Goal: Information Seeking & Learning: Learn about a topic

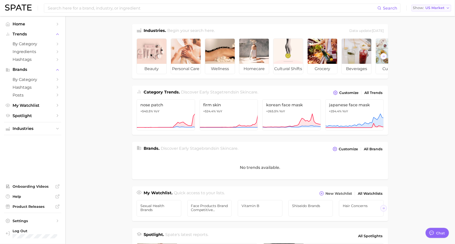
click at [443, 7] on span "US Market" at bounding box center [434, 8] width 19 height 3
click at [46, 44] on span "by Category" at bounding box center [33, 43] width 40 height 5
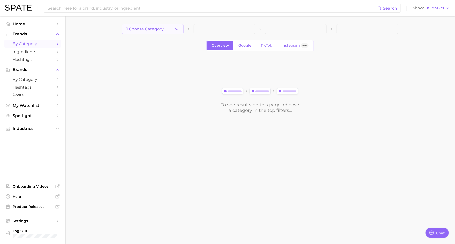
click at [156, 28] on span "1. Choose Category" at bounding box center [144, 29] width 37 height 5
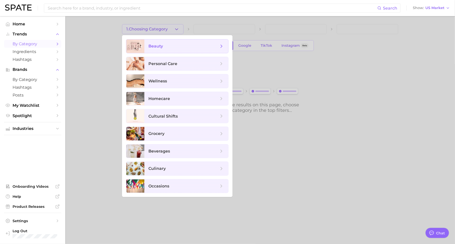
click at [174, 45] on span "beauty" at bounding box center [183, 46] width 70 height 6
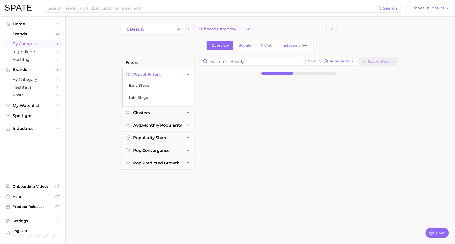
click at [247, 31] on icon "button" at bounding box center [247, 29] width 5 height 5
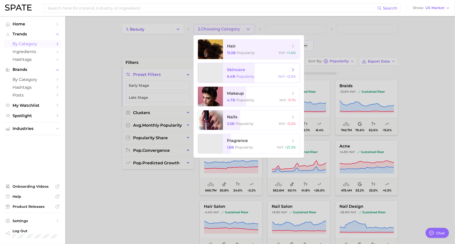
click at [255, 75] on div "6.4b Popularity YoY : +2.5%" at bounding box center [261, 76] width 69 height 5
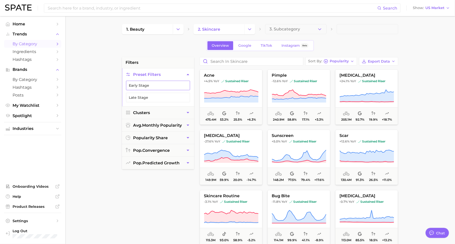
click at [168, 83] on button "Early Stage" at bounding box center [158, 86] width 64 height 10
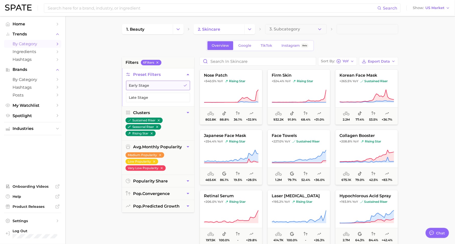
click at [179, 83] on button "Early Stage" at bounding box center [158, 86] width 64 height 10
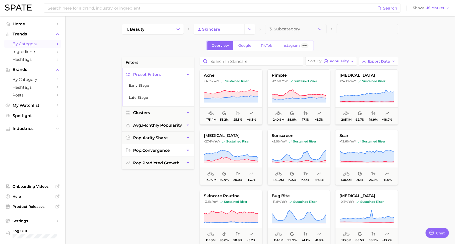
click at [162, 146] on button "pop. convergence" at bounding box center [158, 150] width 72 height 12
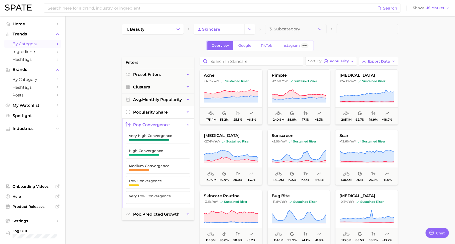
click at [163, 110] on span "popularity share" at bounding box center [150, 112] width 35 height 5
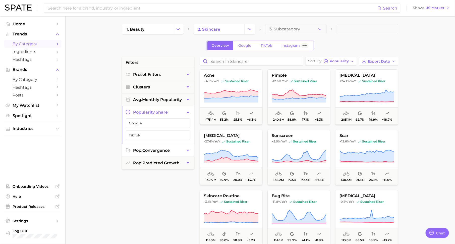
click at [151, 148] on span "pop. convergence" at bounding box center [151, 150] width 37 height 5
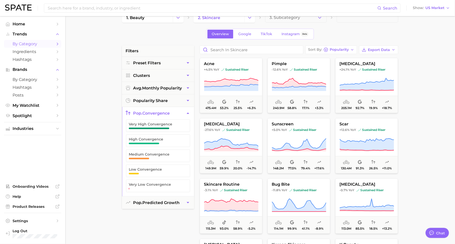
scroll to position [12, 0]
click at [160, 123] on span "Very High Convergence" at bounding box center [154, 124] width 50 height 4
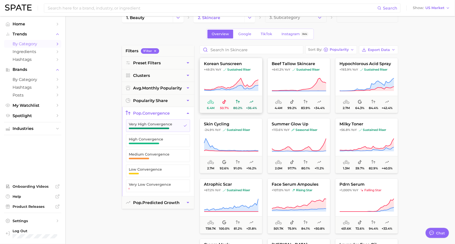
click at [257, 81] on icon at bounding box center [231, 84] width 54 height 12
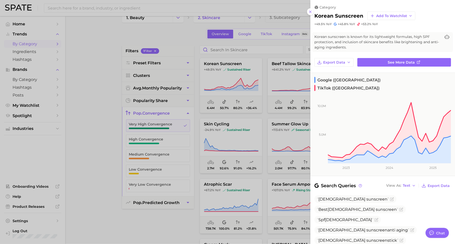
click at [255, 42] on div at bounding box center [227, 122] width 455 height 244
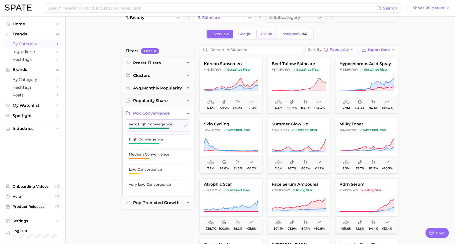
click at [267, 36] on span "TikTok" at bounding box center [266, 34] width 12 height 4
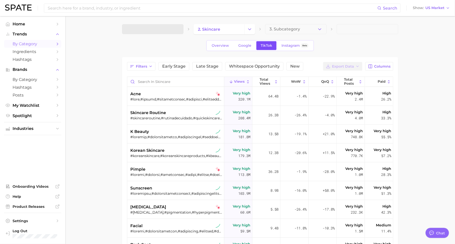
type textarea "x"
click at [175, 65] on span "Early Stage" at bounding box center [173, 66] width 23 height 4
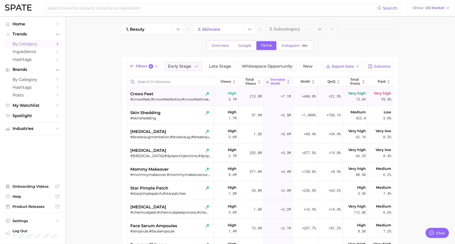
click at [278, 95] on div "+7.1m" at bounding box center [277, 96] width 29 height 19
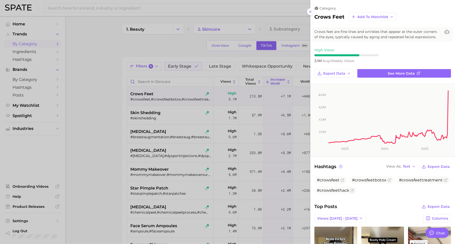
click at [232, 145] on div at bounding box center [227, 122] width 455 height 244
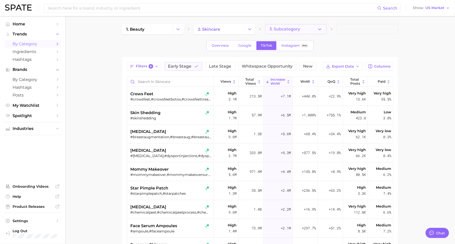
click at [290, 25] on button "3. Subcategory" at bounding box center [295, 29] width 61 height 10
click at [322, 29] on icon "button" at bounding box center [319, 29] width 5 height 5
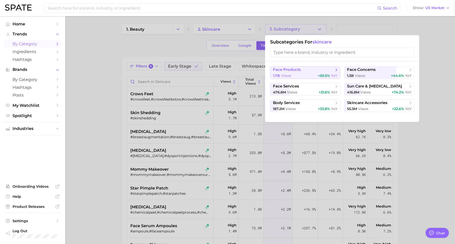
click at [317, 74] on div "1.7b views +59.5% YoY" at bounding box center [305, 75] width 64 height 5
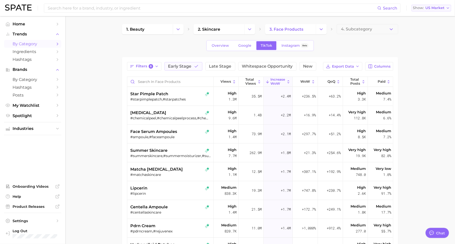
click at [431, 9] on span "US Market" at bounding box center [434, 8] width 19 height 3
click at [420, 60] on span "Global" at bounding box center [416, 61] width 12 height 4
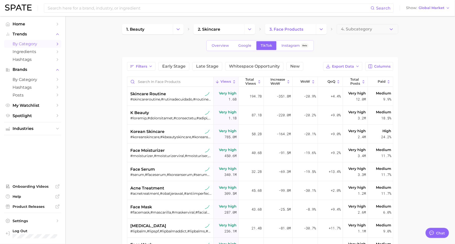
click at [173, 48] on div "Overview Google TikTok Instagram Beta" at bounding box center [260, 45] width 276 height 11
click at [176, 65] on span "Early Stage" at bounding box center [173, 66] width 23 height 4
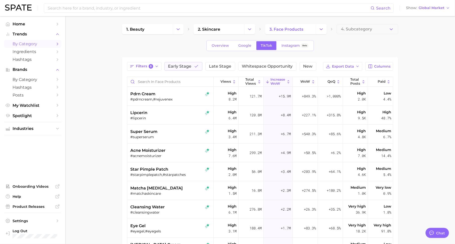
click at [429, 5] on div "Search Show Global Market" at bounding box center [227, 8] width 445 height 16
click at [429, 7] on span "Global Market" at bounding box center [431, 8] width 26 height 3
click at [426, 25] on span "[GEOGRAPHIC_DATA]" at bounding box center [426, 25] width 39 height 4
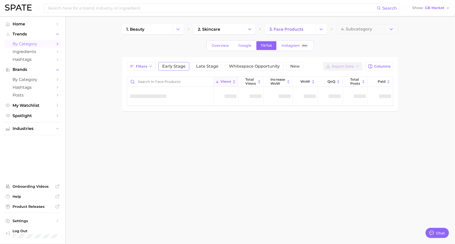
click at [175, 65] on span "Early Stage" at bounding box center [173, 66] width 23 height 4
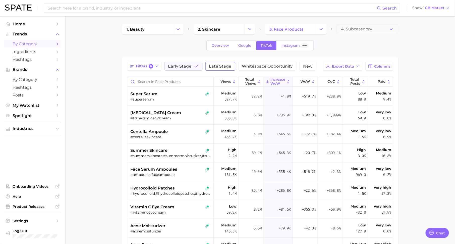
click at [220, 66] on span "Late Stage" at bounding box center [220, 66] width 22 height 4
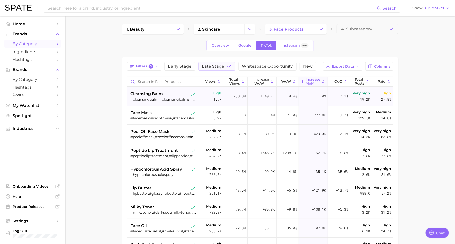
click at [166, 101] on div "#cleansingbalm,#cleansingbalms,#bestcleansingbalm,#makeupcleansingbalm,#makeupm…" at bounding box center [163, 99] width 67 height 5
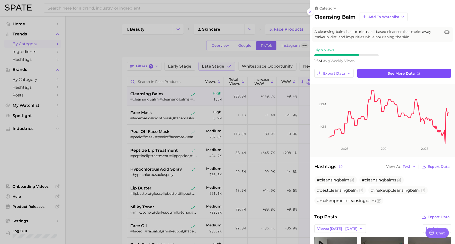
click at [379, 72] on link "See more data" at bounding box center [404, 73] width 94 height 9
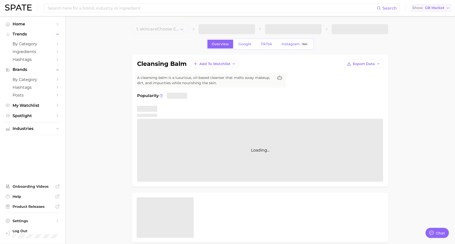
click at [430, 5] on button "Show GB Market" at bounding box center [431, 8] width 40 height 7
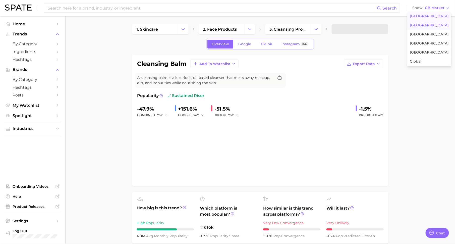
click at [433, 15] on span "[GEOGRAPHIC_DATA]" at bounding box center [429, 16] width 39 height 4
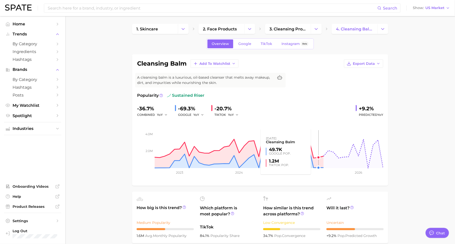
scroll to position [1, 0]
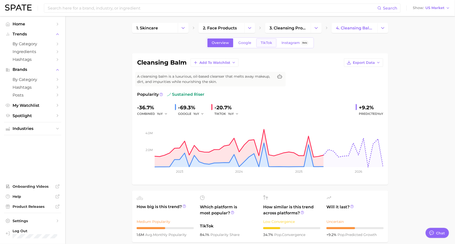
click at [265, 41] on span "TikTok" at bounding box center [266, 43] width 12 height 4
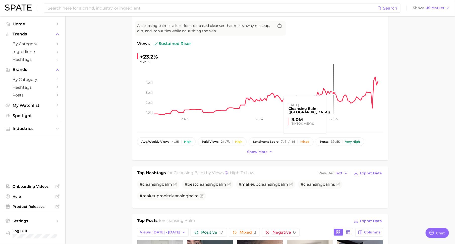
scroll to position [54, 0]
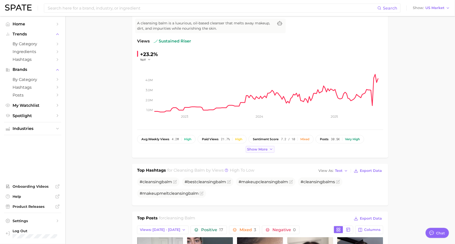
click at [259, 150] on span "Show more" at bounding box center [257, 149] width 21 height 4
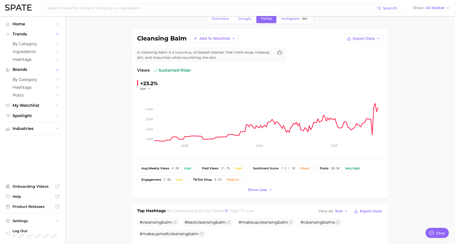
scroll to position [25, 0]
click at [429, 8] on span "US Market" at bounding box center [434, 8] width 19 height 3
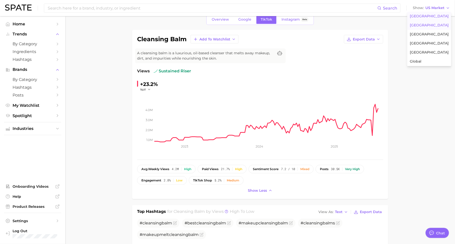
click at [428, 28] on button "[GEOGRAPHIC_DATA]" at bounding box center [429, 25] width 44 height 9
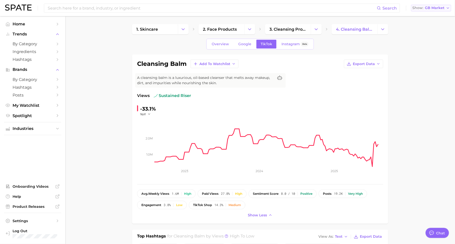
click at [432, 9] on span "GB Market" at bounding box center [435, 8] width 20 height 3
click at [429, 16] on span "[GEOGRAPHIC_DATA]" at bounding box center [429, 16] width 39 height 4
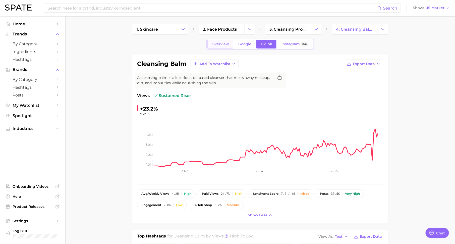
click at [217, 42] on span "Overview" at bounding box center [220, 44] width 17 height 4
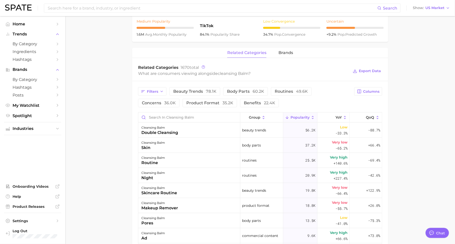
scroll to position [206, 0]
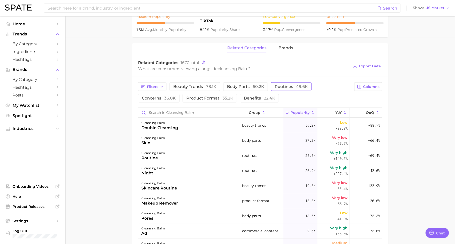
click at [275, 87] on span "routines 49.6k" at bounding box center [291, 87] width 33 height 4
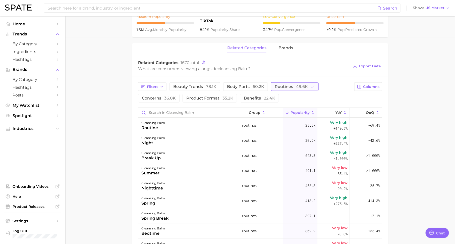
click at [279, 85] on span "routines 49.6k" at bounding box center [291, 87] width 33 height 4
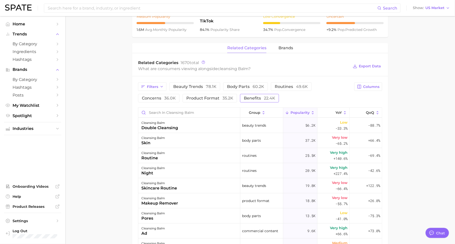
click at [245, 97] on span "benefits 22.4k" at bounding box center [259, 98] width 31 height 4
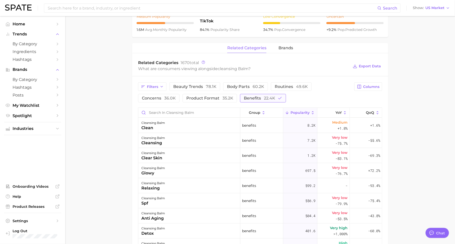
click at [245, 97] on span "benefits 22.4k" at bounding box center [259, 98] width 31 height 4
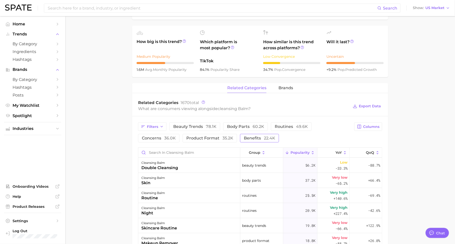
scroll to position [0, 0]
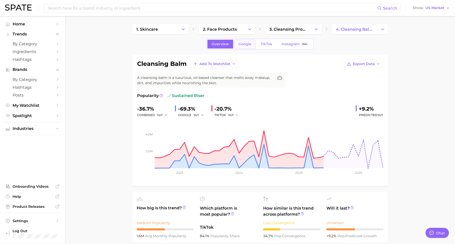
click at [248, 43] on span "Google" at bounding box center [244, 44] width 13 height 4
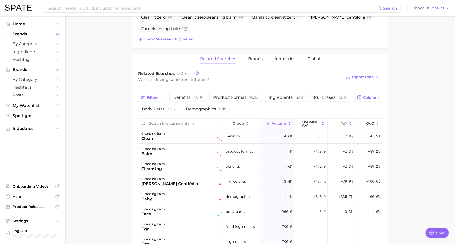
scroll to position [210, 0]
click at [300, 121] on icon at bounding box center [298, 122] width 5 height 5
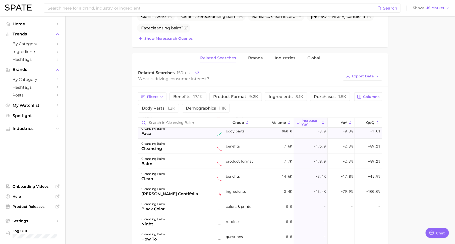
scroll to position [0, 0]
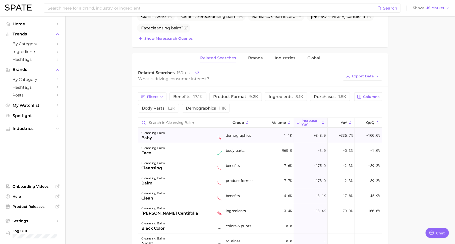
click at [250, 135] on span "demographics" at bounding box center [238, 135] width 25 height 6
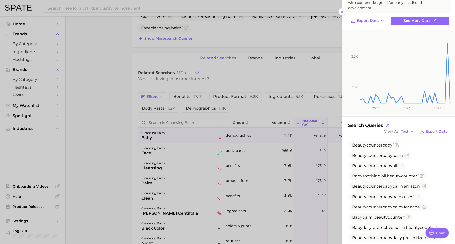
scroll to position [49, 0]
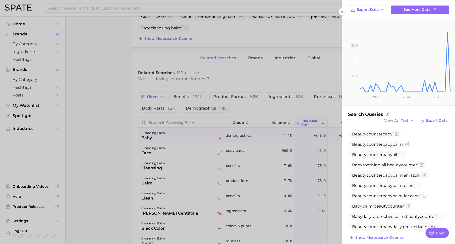
click at [248, 144] on div at bounding box center [227, 122] width 455 height 244
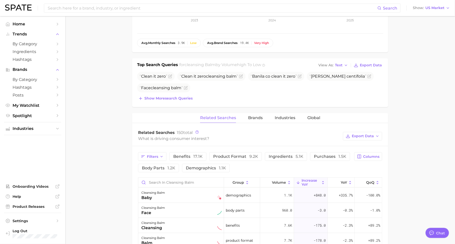
scroll to position [151, 0]
click at [250, 119] on button "Brands" at bounding box center [255, 118] width 15 height 10
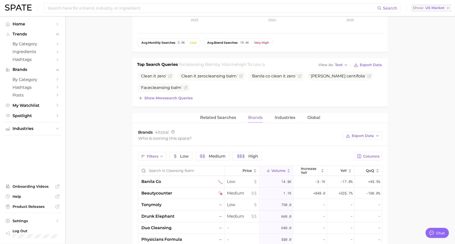
click at [431, 9] on span "US Market" at bounding box center [434, 8] width 19 height 3
click at [430, 25] on span "[GEOGRAPHIC_DATA]" at bounding box center [429, 25] width 39 height 4
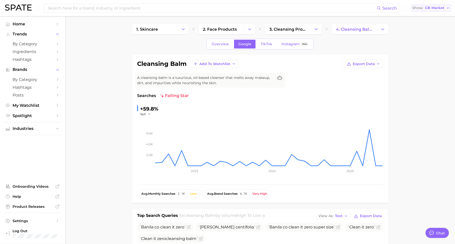
click at [435, 8] on span "GB Market" at bounding box center [435, 8] width 20 height 3
click at [427, 33] on button "[GEOGRAPHIC_DATA]" at bounding box center [429, 34] width 44 height 9
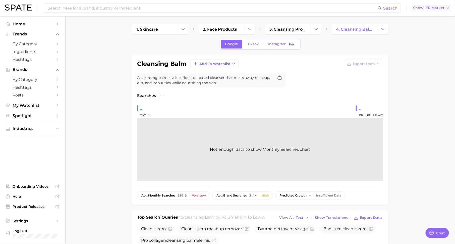
click at [432, 8] on span "FR Market" at bounding box center [434, 8] width 19 height 3
click at [429, 45] on span "[GEOGRAPHIC_DATA]" at bounding box center [429, 43] width 39 height 4
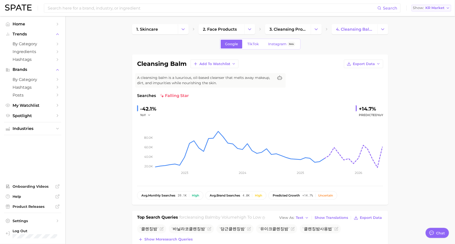
click at [442, 7] on span "KR Market" at bounding box center [434, 8] width 19 height 3
click at [419, 59] on button "Global" at bounding box center [429, 61] width 44 height 9
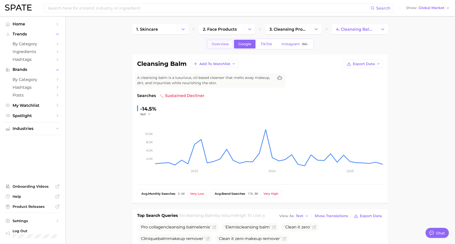
click at [226, 43] on span "Overview" at bounding box center [220, 44] width 17 height 4
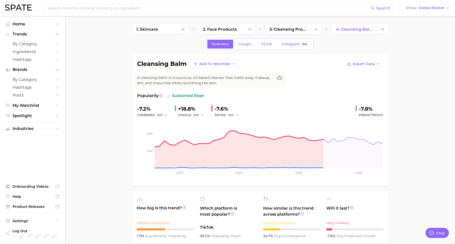
drag, startPoint x: 358, startPoint y: 107, endPoint x: 383, endPoint y: 118, distance: 26.9
click at [383, 118] on div "-7.2% combined YoY +18.8% GOOGLE YoY -7.6% TIKTOK YoY -7.8% Predicted YoY 1.0m …" at bounding box center [260, 143] width 246 height 76
click at [243, 45] on span "Google" at bounding box center [244, 44] width 13 height 4
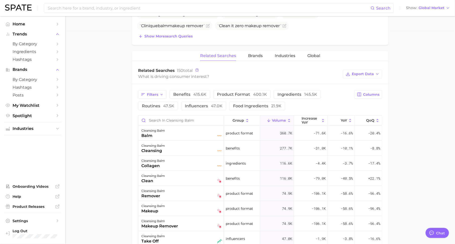
scroll to position [211, 0]
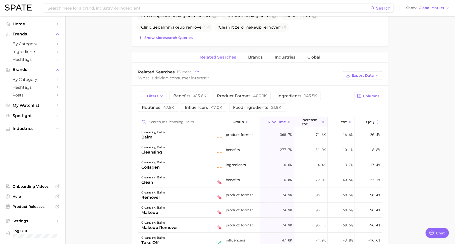
click at [312, 120] on span "increase YoY" at bounding box center [310, 122] width 18 height 8
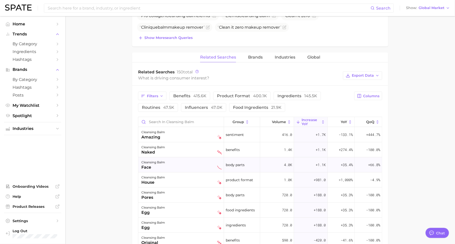
click at [202, 164] on div "cleansing balm face" at bounding box center [181, 164] width 80 height 11
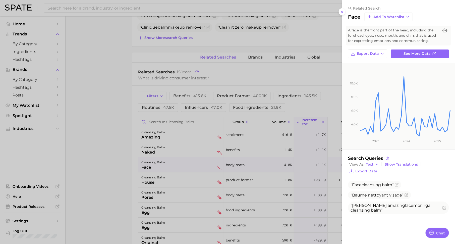
click at [291, 186] on div at bounding box center [227, 122] width 455 height 244
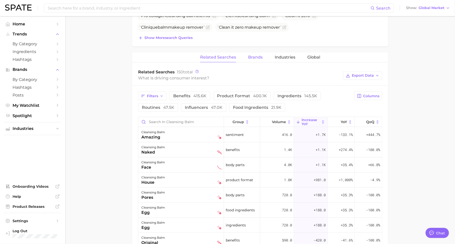
click at [255, 57] on span "Brands" at bounding box center [255, 57] width 15 height 5
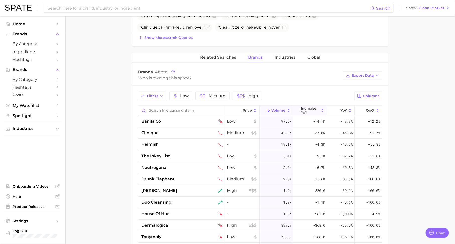
click at [315, 107] on span "increase YoY" at bounding box center [310, 110] width 18 height 8
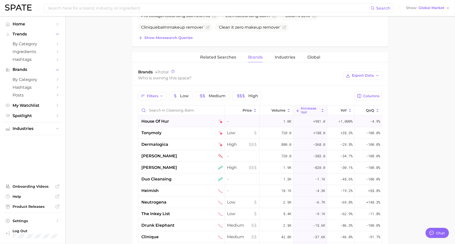
scroll to position [201, 0]
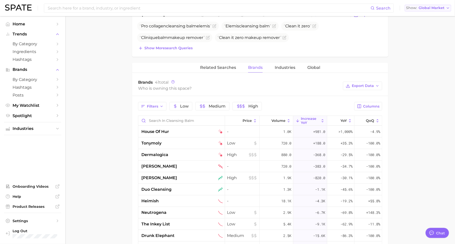
click at [427, 8] on span "Global Market" at bounding box center [431, 8] width 26 height 3
click at [416, 79] on main "1. skincare 2. face products 3. cleansing products 4. cleansing balm Overview G…" at bounding box center [259, 102] width 389 height 575
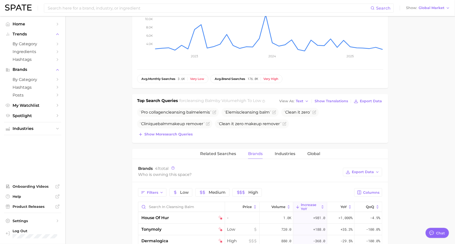
scroll to position [0, 0]
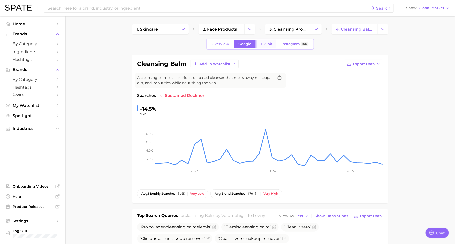
click at [259, 43] on link "TikTok" at bounding box center [266, 44] width 20 height 9
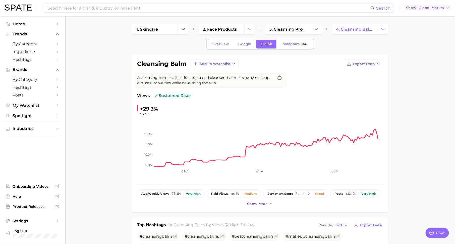
click at [429, 7] on span "Global Market" at bounding box center [431, 8] width 26 height 3
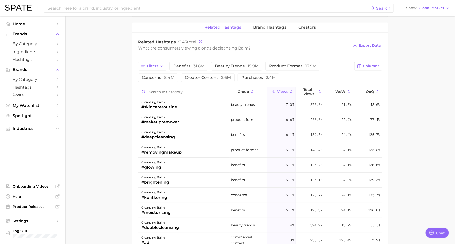
scroll to position [390, 0]
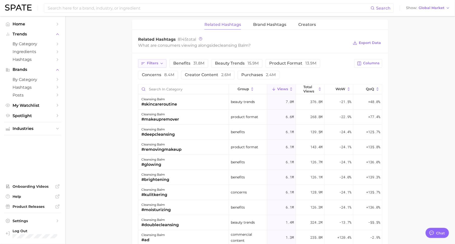
click at [145, 61] on icon "button" at bounding box center [143, 63] width 5 height 5
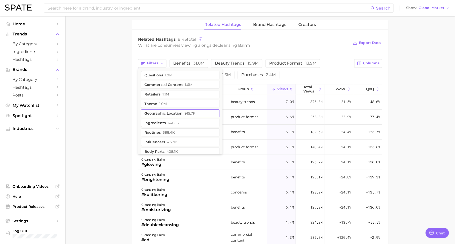
click at [160, 110] on button "geographic location 915.7k" at bounding box center [180, 113] width 78 height 8
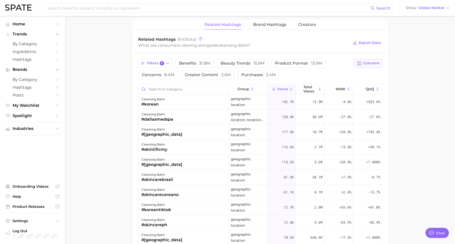
click at [373, 64] on button "Columns" at bounding box center [368, 63] width 28 height 9
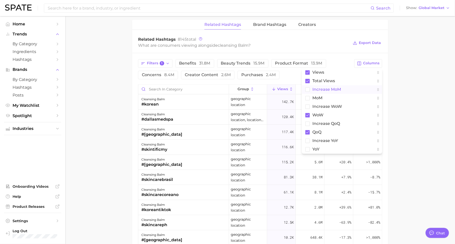
click at [338, 87] on span "increase MoM" at bounding box center [326, 89] width 29 height 4
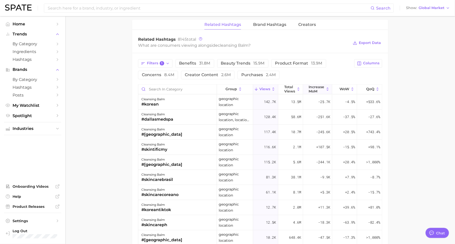
click at [314, 86] on span "increase MoM" at bounding box center [317, 89] width 16 height 8
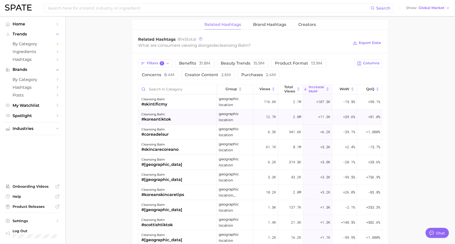
click at [179, 116] on div "cleansing balm #koreantiktok" at bounding box center [177, 117] width 79 height 15
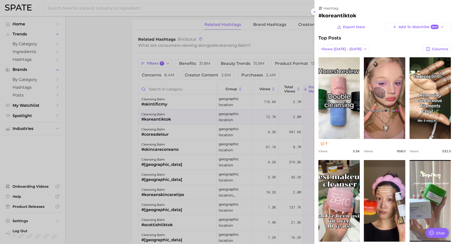
scroll to position [0, 0]
click at [167, 138] on div at bounding box center [227, 122] width 455 height 244
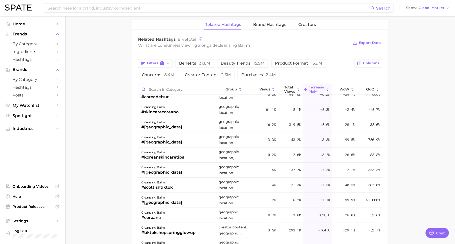
scroll to position [38, 0]
click at [167, 138] on div "cleansing balm #[GEOGRAPHIC_DATA]" at bounding box center [177, 139] width 79 height 15
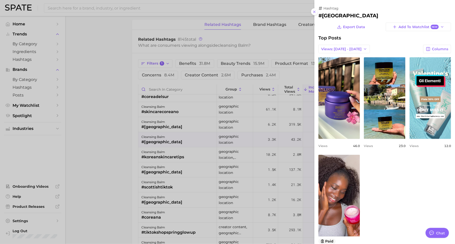
scroll to position [0, 0]
click at [169, 121] on div at bounding box center [227, 122] width 455 height 244
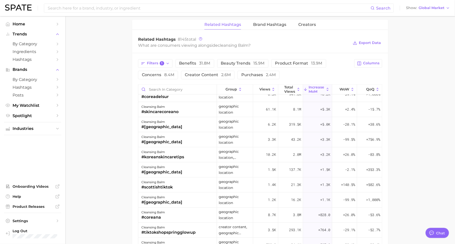
click at [169, 121] on div "cleansing balm #[GEOGRAPHIC_DATA]" at bounding box center [177, 124] width 79 height 15
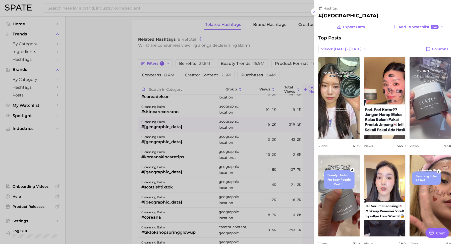
click at [171, 139] on div at bounding box center [227, 122] width 455 height 244
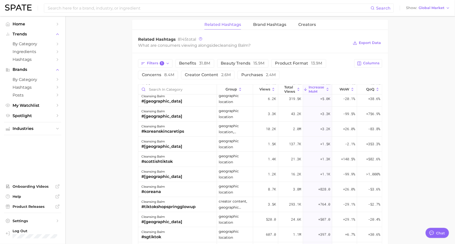
click at [171, 139] on div "cleansing balm #[GEOGRAPHIC_DATA]" at bounding box center [177, 144] width 79 height 15
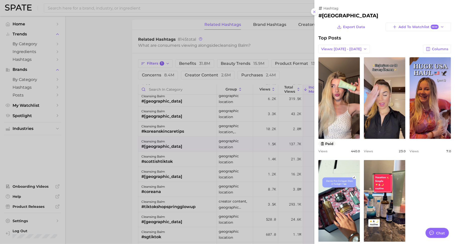
click at [167, 159] on div at bounding box center [227, 122] width 455 height 244
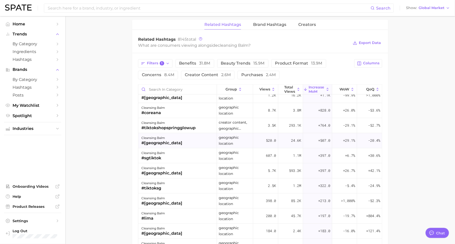
click at [168, 143] on div "cleansing balm #[GEOGRAPHIC_DATA]" at bounding box center [177, 140] width 79 height 15
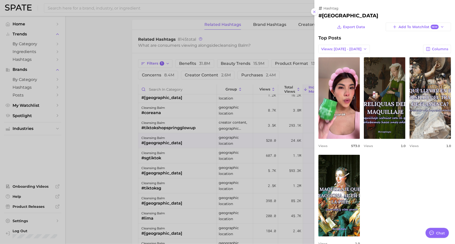
click at [144, 166] on div at bounding box center [227, 122] width 455 height 244
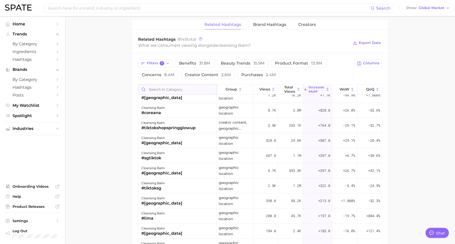
click at [169, 88] on input "Search in category" at bounding box center [177, 90] width 78 height 10
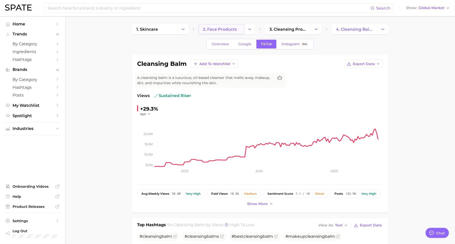
click at [223, 30] on span "2. face products" at bounding box center [220, 29] width 34 height 5
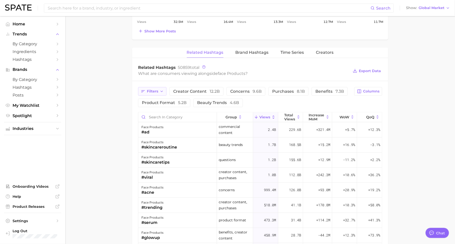
click at [151, 89] on span "Filters" at bounding box center [152, 91] width 11 height 4
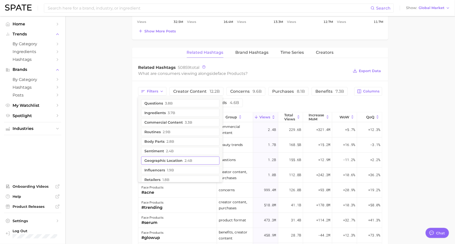
click at [157, 160] on button "geographic location 2.4b" at bounding box center [180, 160] width 78 height 8
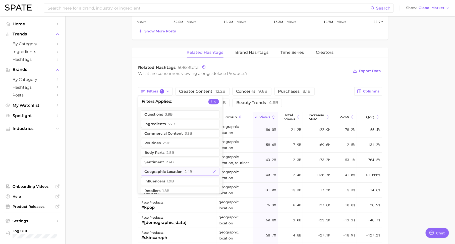
click at [105, 152] on main "1. skincare 2. face products 3. Subcategory Overview Google TikTok Instagram Be…" at bounding box center [259, 25] width 389 height 723
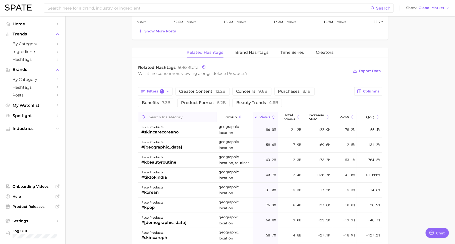
click at [177, 114] on input "Search in category" at bounding box center [177, 117] width 78 height 10
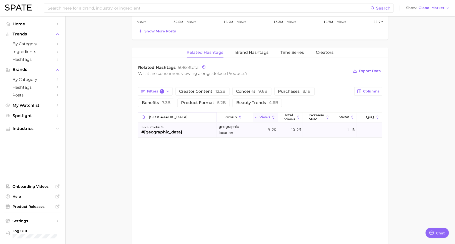
type input "[GEOGRAPHIC_DATA]"
click at [165, 130] on div "face products #[GEOGRAPHIC_DATA]" at bounding box center [177, 129] width 79 height 15
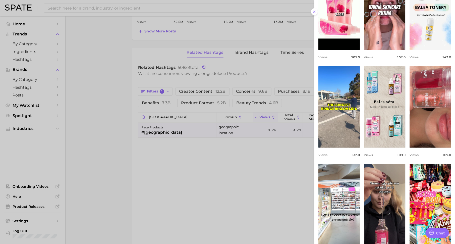
click at [253, 167] on div at bounding box center [227, 122] width 455 height 244
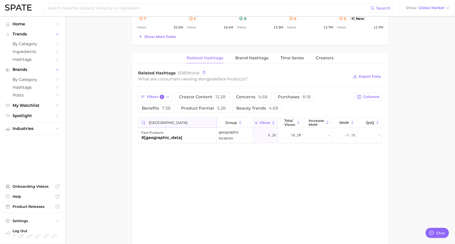
click at [212, 121] on input "[GEOGRAPHIC_DATA]" at bounding box center [177, 123] width 78 height 10
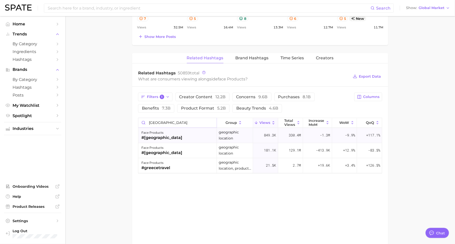
type input "[GEOGRAPHIC_DATA]"
click at [268, 134] on span "849.3k" at bounding box center [270, 135] width 12 height 6
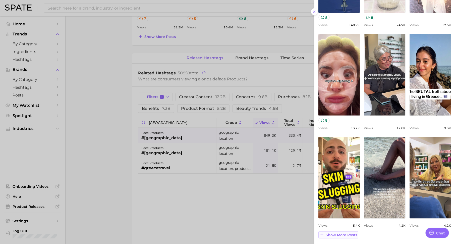
click at [339, 233] on span "Show more posts" at bounding box center [340, 235] width 31 height 4
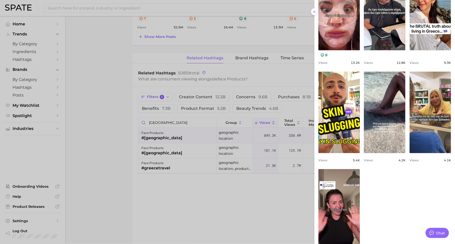
click at [251, 199] on div at bounding box center [227, 122] width 455 height 244
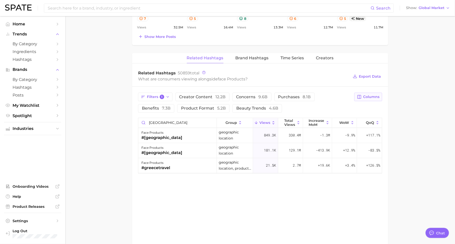
click at [371, 96] on span "Columns" at bounding box center [371, 97] width 16 height 4
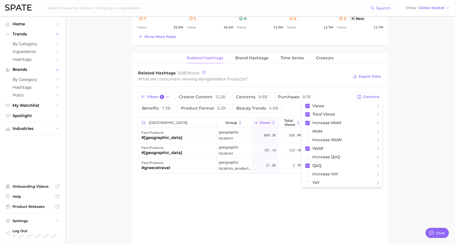
click at [287, 81] on div "Related Hashtags 50859 total What are consumers viewing alongside face products…" at bounding box center [260, 76] width 256 height 20
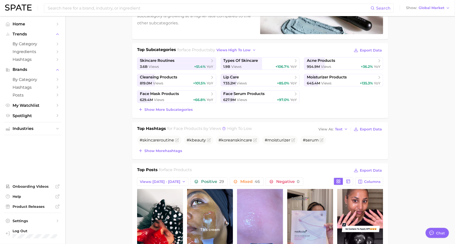
scroll to position [91, 0]
click at [196, 61] on span "skincare routines" at bounding box center [175, 60] width 70 height 5
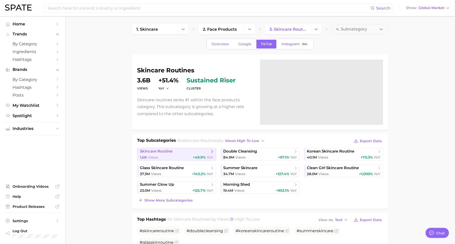
click at [191, 157] on div "1.6b Views +49.9% YoY" at bounding box center [177, 157] width 74 height 5
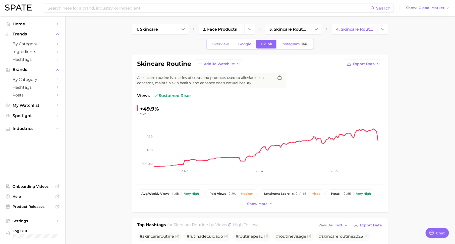
click at [145, 115] on span "YoY" at bounding box center [143, 114] width 6 height 4
click at [152, 131] on button "QoQ" at bounding box center [167, 130] width 55 height 9
click at [146, 112] on span "QoQ" at bounding box center [143, 114] width 7 height 4
click at [148, 137] on span "MoM" at bounding box center [147, 139] width 9 height 4
click at [147, 117] on icon "500.0m 1.0b 1.5b 2023 2024 2025" at bounding box center [260, 147] width 246 height 63
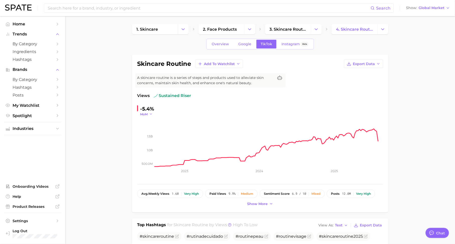
click at [147, 112] on span "MoM" at bounding box center [144, 114] width 8 height 4
click at [150, 144] on button "WoW" at bounding box center [167, 148] width 55 height 9
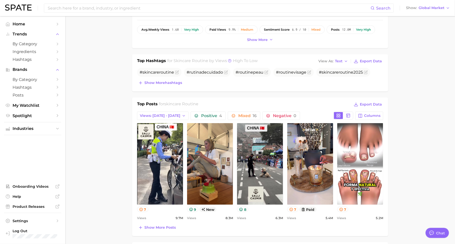
scroll to position [190, 0]
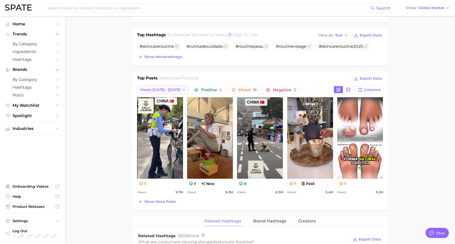
click at [173, 89] on span "Views: [DATE] - [DATE]" at bounding box center [160, 90] width 40 height 4
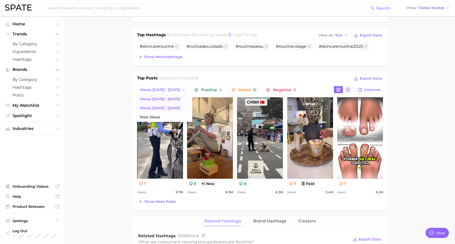
click at [170, 106] on span "Views: [DATE] - [DATE]" at bounding box center [160, 108] width 40 height 4
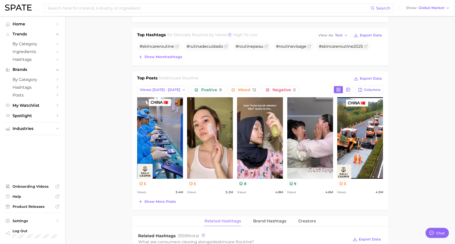
scroll to position [0, 0]
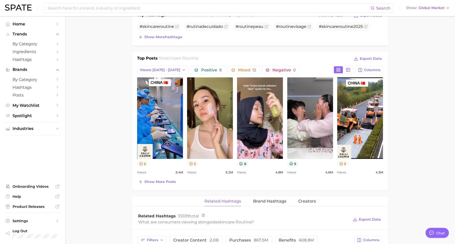
click at [163, 185] on div "Top Posts for skincare routine Export Data Views: [DATE] - [DATE] Positive 8 Mi…" at bounding box center [260, 121] width 256 height 139
click at [163, 184] on div "Top Posts for skincare routine Export Data Views: [DATE] - [DATE] Positive 8 Mi…" at bounding box center [260, 121] width 256 height 139
click at [143, 163] on icon at bounding box center [140, 163] width 3 height 3
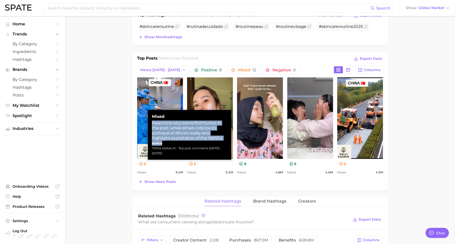
drag, startPoint x: 153, startPoint y: 123, endPoint x: 180, endPoint y: 141, distance: 32.7
click at [180, 141] on div "Mixed Reactions vary; some find humor in the post, while others criticize its p…" at bounding box center [189, 135] width 75 height 42
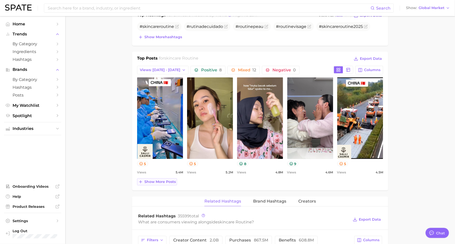
click at [167, 181] on span "Show more posts" at bounding box center [159, 181] width 31 height 4
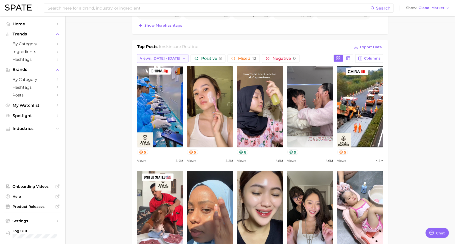
click at [169, 54] on button "Views: [DATE] - [DATE]" at bounding box center [162, 58] width 51 height 9
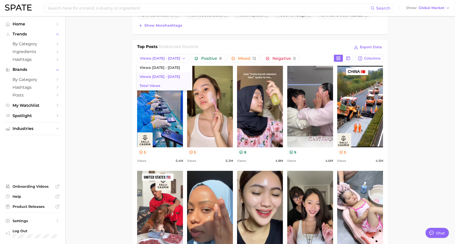
click at [170, 81] on button "Total Views" at bounding box center [164, 85] width 55 height 9
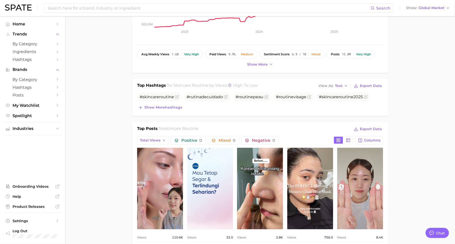
click at [439, 11] on div "Search Show Global Market" at bounding box center [227, 8] width 445 height 16
click at [439, 8] on span "Global Market" at bounding box center [431, 8] width 26 height 3
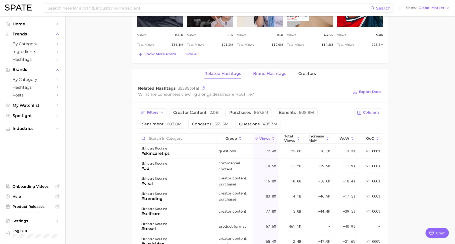
click at [272, 72] on span "Brand Hashtags" at bounding box center [269, 74] width 33 height 5
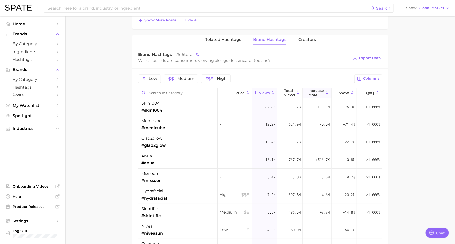
click at [326, 91] on icon at bounding box center [327, 93] width 5 height 5
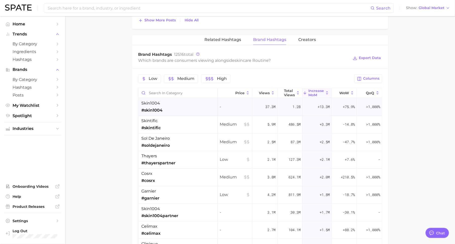
click at [168, 106] on div "skin1004 #skin1004" at bounding box center [177, 107] width 79 height 18
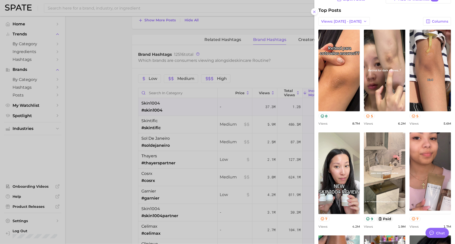
click at [262, 57] on div at bounding box center [227, 122] width 455 height 244
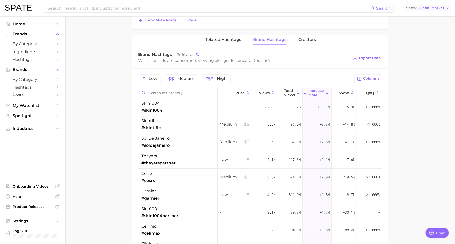
click at [437, 8] on span "Global Market" at bounding box center [431, 8] width 26 height 3
click at [429, 17] on span "[GEOGRAPHIC_DATA]" at bounding box center [426, 16] width 39 height 4
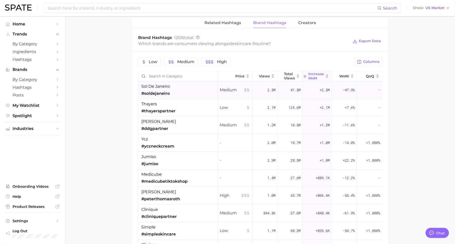
click at [312, 88] on div "+2.5m" at bounding box center [316, 90] width 29 height 18
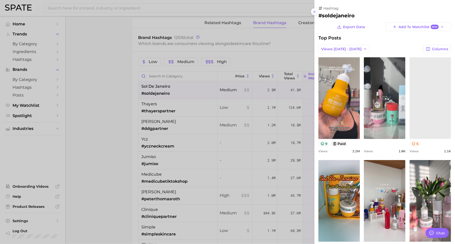
click at [246, 95] on div at bounding box center [227, 122] width 455 height 244
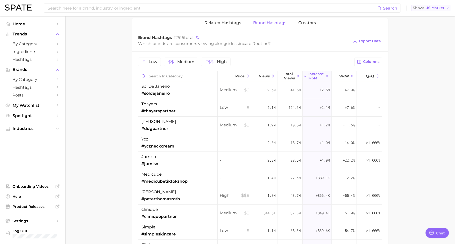
click at [442, 9] on span "US Market" at bounding box center [434, 8] width 19 height 3
click at [426, 63] on button "Global" at bounding box center [429, 61] width 44 height 9
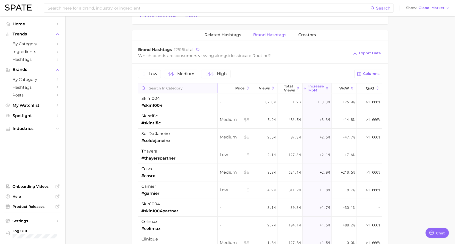
click at [208, 85] on input "Search in category" at bounding box center [177, 88] width 79 height 10
type input "sl"
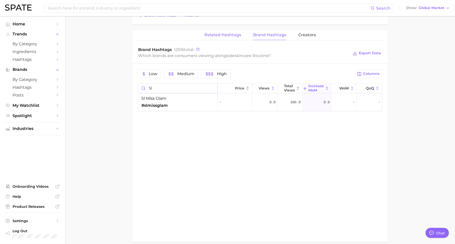
click at [221, 35] on span "Related Hashtags" at bounding box center [222, 35] width 37 height 5
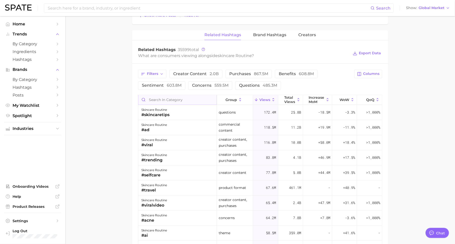
click at [182, 96] on input "Search in category" at bounding box center [177, 100] width 78 height 10
type input "[GEOGRAPHIC_DATA]"
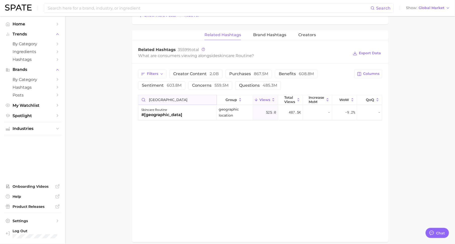
click at [212, 98] on input "[GEOGRAPHIC_DATA]" at bounding box center [177, 100] width 78 height 10
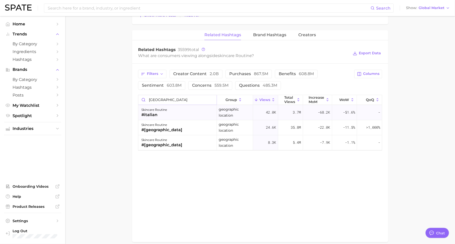
type input "[GEOGRAPHIC_DATA]"
click at [271, 111] on span "42.0k" at bounding box center [271, 112] width 10 height 6
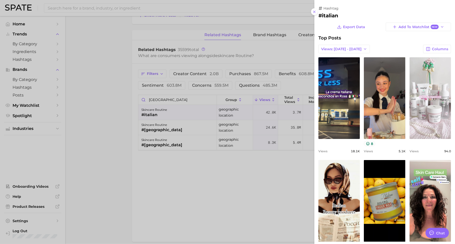
click at [272, 129] on div at bounding box center [227, 122] width 455 height 244
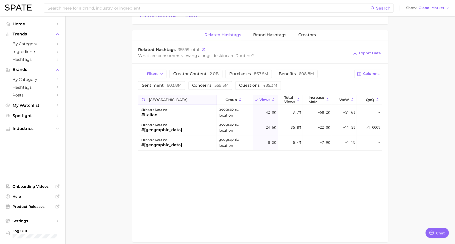
click at [212, 97] on input "[GEOGRAPHIC_DATA]" at bounding box center [177, 100] width 78 height 10
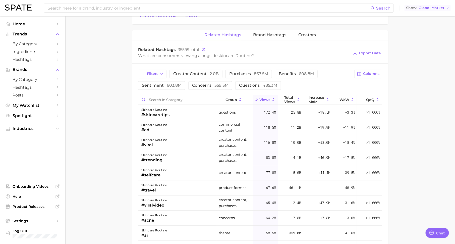
click at [433, 9] on span "Global Market" at bounding box center [431, 8] width 26 height 3
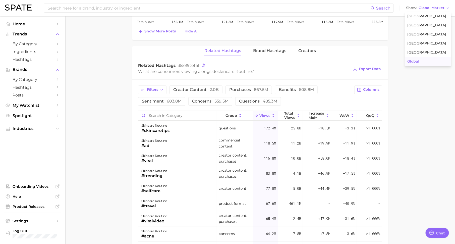
scroll to position [473, 0]
click at [173, 129] on div "skincare routine #skincaretips" at bounding box center [177, 128] width 79 height 15
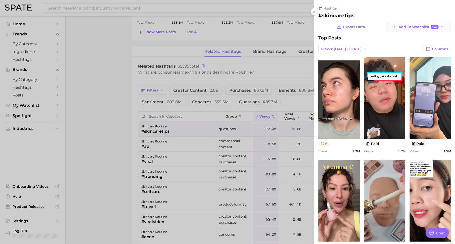
scroll to position [0, 0]
click at [409, 27] on span "Add to Watchlist New" at bounding box center [418, 27] width 40 height 5
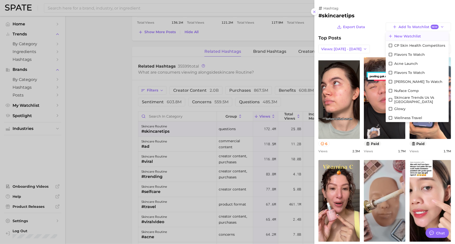
click at [404, 39] on button "New Watchlist" at bounding box center [416, 36] width 63 height 9
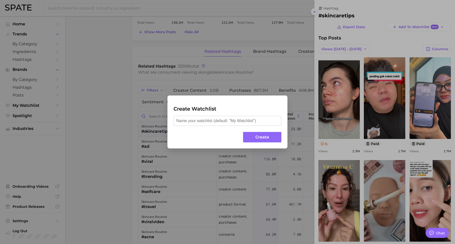
click at [37, 96] on div "Create Watchlist Create" at bounding box center [227, 122] width 455 height 244
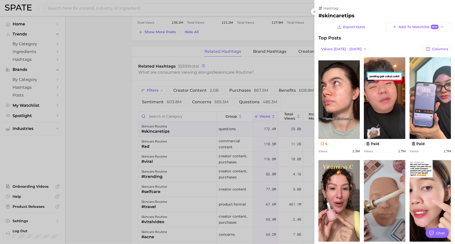
click at [49, 106] on div at bounding box center [227, 122] width 455 height 244
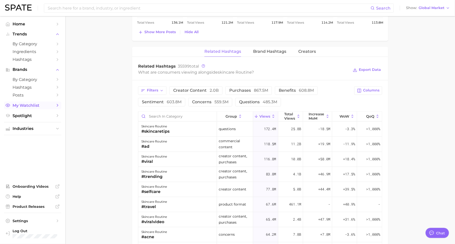
click at [47, 106] on span "My Watchlist" at bounding box center [33, 105] width 40 height 5
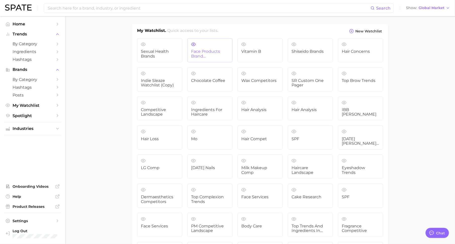
click at [209, 59] on link "Face products Brand Competitive Analysis" at bounding box center [209, 50] width 45 height 24
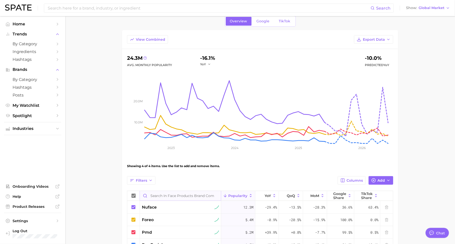
scroll to position [61, 0]
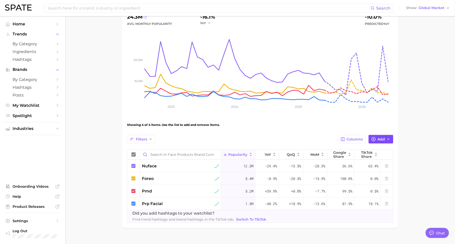
click at [377, 135] on button "Add" at bounding box center [380, 139] width 25 height 9
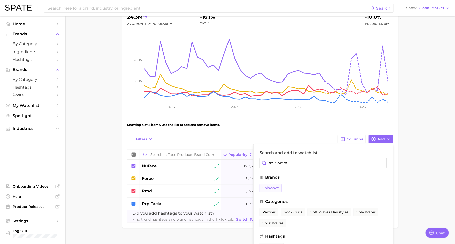
type input "solawave"
click at [267, 188] on span "solawave" at bounding box center [270, 188] width 17 height 4
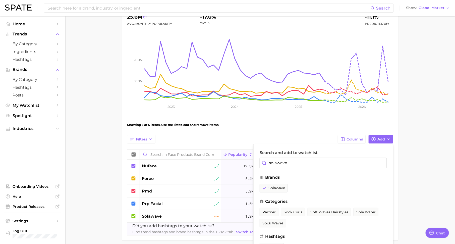
click at [262, 112] on icon "10.0m 20.0m 2023 2024 2025 2026" at bounding box center [260, 71] width 266 height 88
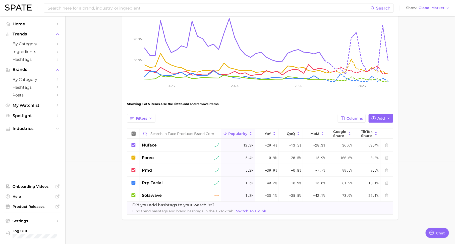
scroll to position [0, 0]
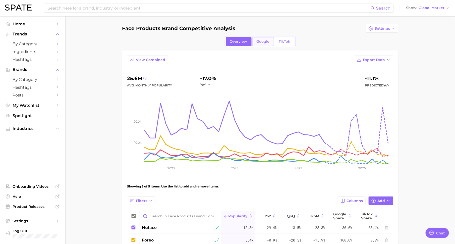
click at [268, 41] on span "Google" at bounding box center [262, 41] width 13 height 4
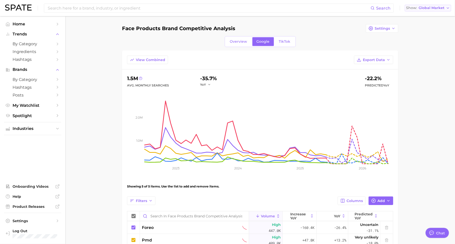
click at [424, 8] on span "Global Market" at bounding box center [431, 8] width 26 height 3
click at [420, 15] on span "[GEOGRAPHIC_DATA]" at bounding box center [426, 16] width 39 height 4
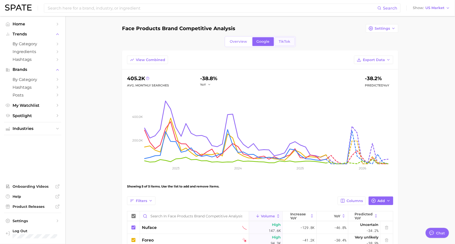
click at [283, 42] on span "TikTok" at bounding box center [285, 41] width 12 height 4
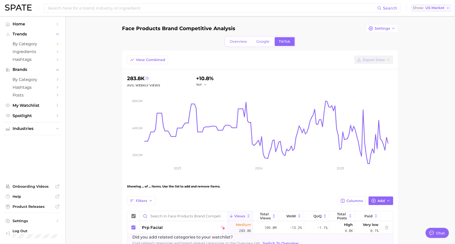
click at [443, 9] on span "US Market" at bounding box center [434, 8] width 19 height 3
click at [438, 23] on button "[GEOGRAPHIC_DATA]" at bounding box center [429, 25] width 44 height 9
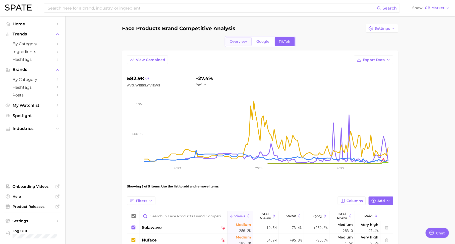
click at [238, 44] on link "Overview" at bounding box center [239, 41] width 26 height 9
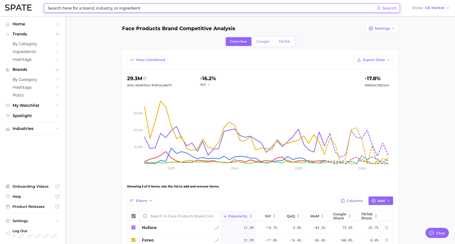
click at [76, 6] on input at bounding box center [211, 8] width 329 height 9
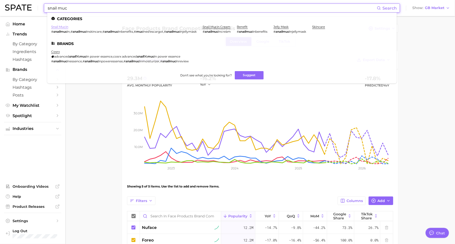
type input "snail muc"
click at [59, 26] on link "snail mucin" at bounding box center [59, 27] width 17 height 4
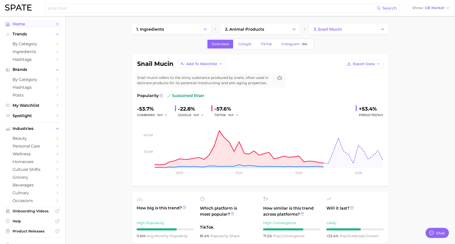
click at [59, 25] on icon "Sidebar" at bounding box center [57, 24] width 5 height 5
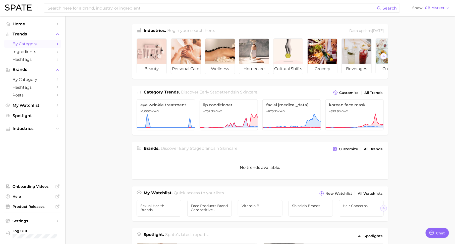
click at [53, 44] on link "by Category" at bounding box center [32, 44] width 57 height 8
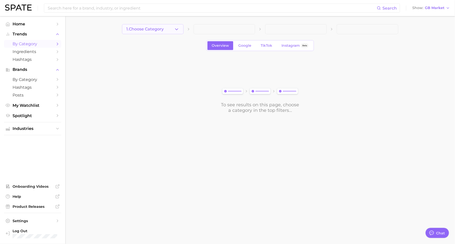
click at [166, 28] on button "1. Choose Category" at bounding box center [152, 29] width 61 height 10
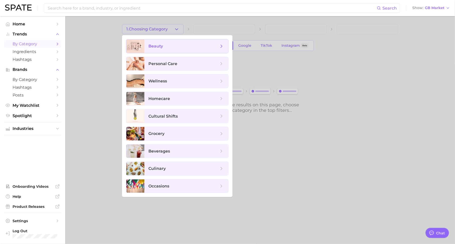
click at [170, 46] on span "beauty" at bounding box center [183, 46] width 70 height 6
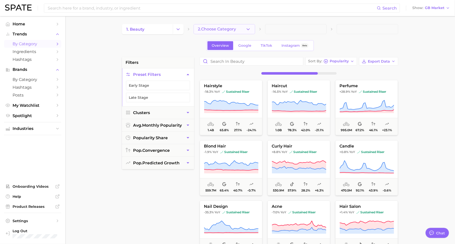
click at [238, 29] on button "2. Choose Category" at bounding box center [223, 29] width 61 height 10
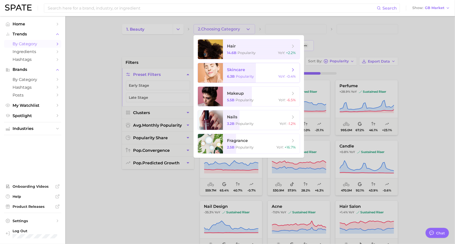
click at [242, 70] on span "skincare" at bounding box center [236, 69] width 18 height 5
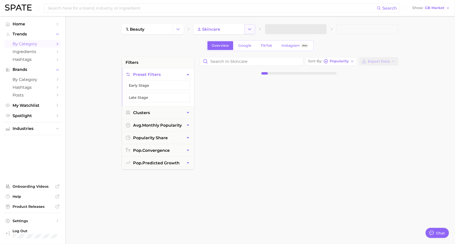
click at [250, 29] on icon "Change Category" at bounding box center [249, 29] width 5 height 5
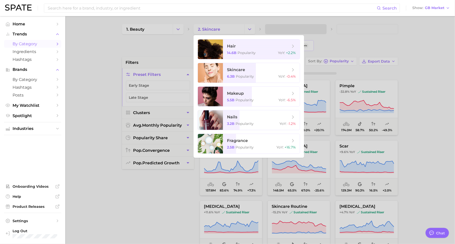
click at [328, 40] on div at bounding box center [227, 122] width 455 height 244
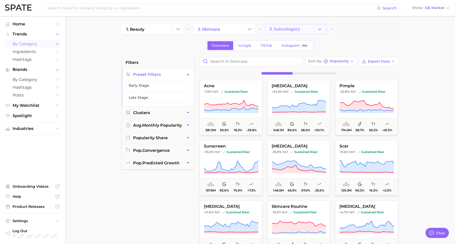
click at [310, 28] on button "3. Subcategory" at bounding box center [295, 29] width 61 height 10
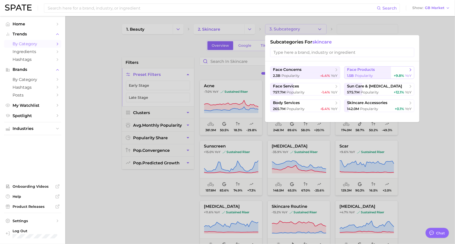
click at [353, 73] on button "face products 1.5b Popularity +9.8% YoY" at bounding box center [379, 72] width 70 height 13
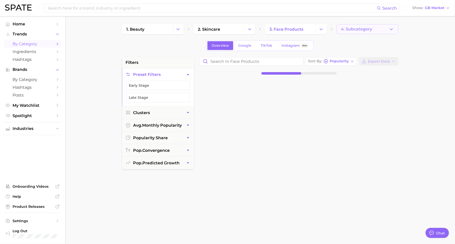
click at [357, 32] on button "4. Subcategory" at bounding box center [366, 29] width 61 height 10
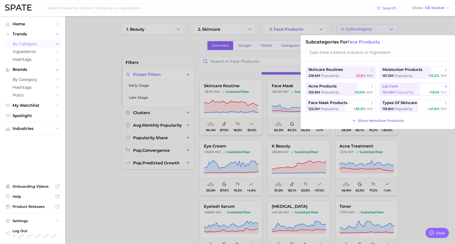
click at [388, 89] on button "lip care 124.9m Popularity +13.1% YoY" at bounding box center [415, 89] width 70 height 13
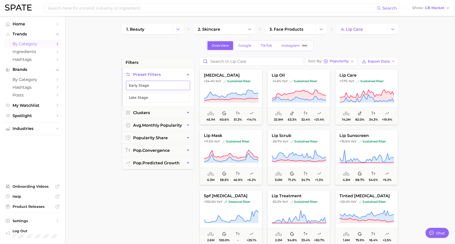
click at [177, 87] on button "Early Stage" at bounding box center [158, 86] width 64 height 10
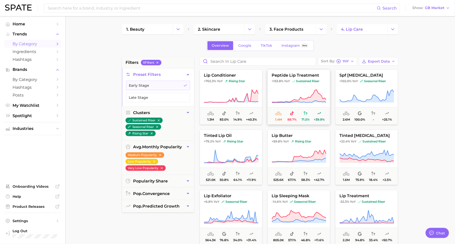
click at [286, 86] on button "peptide lip treatment +153.8% YoY sustained riser 1.4m 88.7% 71.5% +39.9%" at bounding box center [298, 96] width 63 height 55
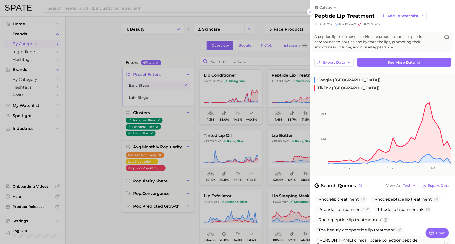
click at [262, 71] on div at bounding box center [227, 122] width 455 height 244
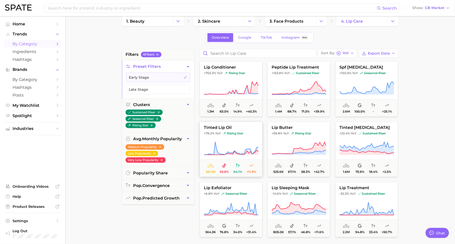
scroll to position [7, 0]
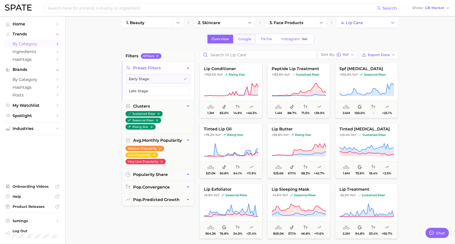
click at [243, 36] on link "Google" at bounding box center [245, 39] width 22 height 9
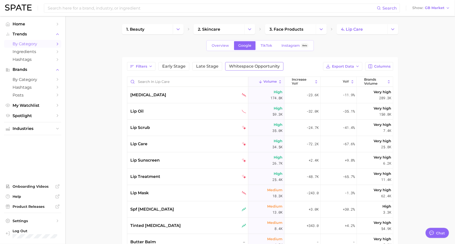
click at [254, 65] on span "Whitespace Opportunity" at bounding box center [254, 66] width 51 height 4
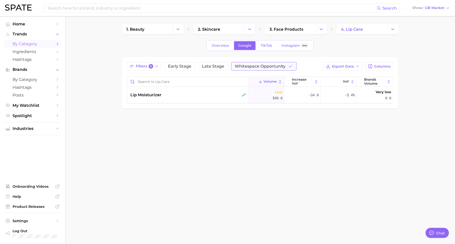
click at [246, 65] on span "Whitespace Opportunity" at bounding box center [260, 66] width 51 height 4
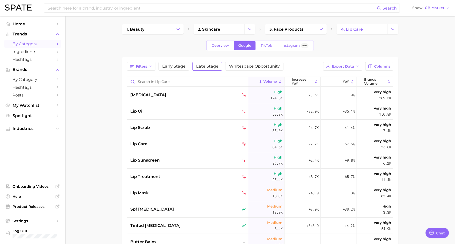
click at [207, 64] on span "Late Stage" at bounding box center [207, 66] width 22 height 4
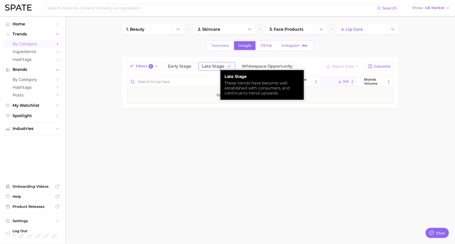
click at [207, 64] on span "Late Stage" at bounding box center [213, 66] width 22 height 4
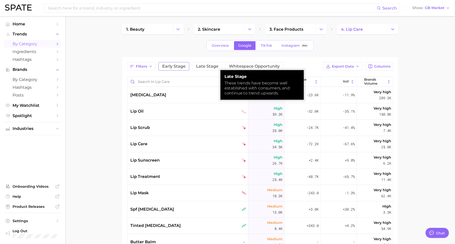
click at [172, 65] on span "Early Stage" at bounding box center [173, 66] width 23 height 4
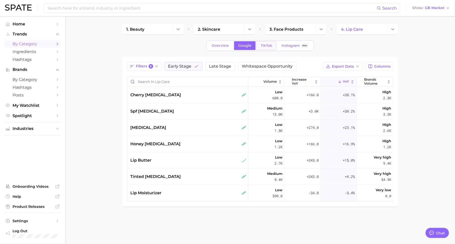
click at [265, 46] on span "TikTok" at bounding box center [266, 45] width 12 height 4
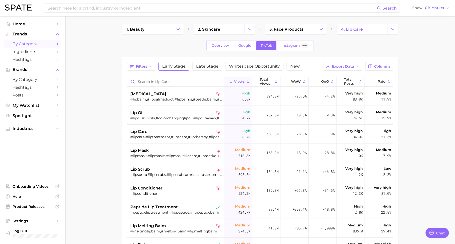
click at [168, 66] on span "Early Stage" at bounding box center [173, 66] width 23 height 4
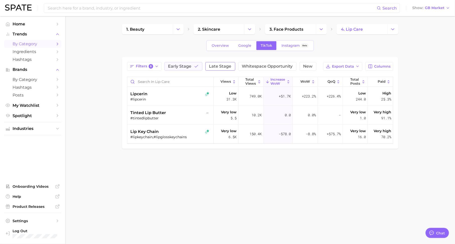
click at [215, 67] on span "Late Stage" at bounding box center [220, 66] width 22 height 4
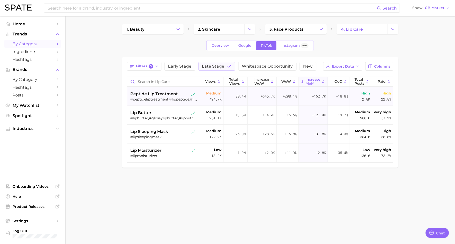
click at [171, 98] on div "#peptideliptreatment,#lippeptide,#lippeptidebalm" at bounding box center [163, 99] width 67 height 5
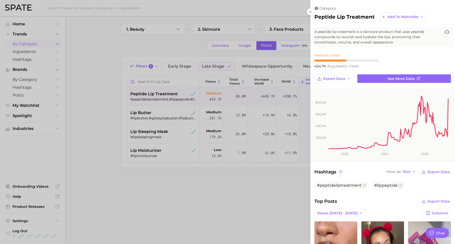
click at [385, 79] on link "See more data" at bounding box center [404, 78] width 94 height 9
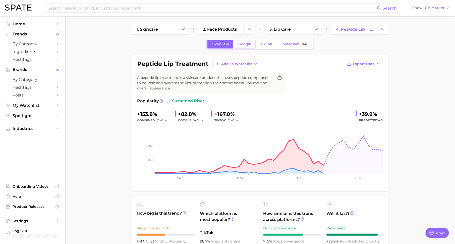
click at [246, 45] on span "Google" at bounding box center [244, 44] width 13 height 4
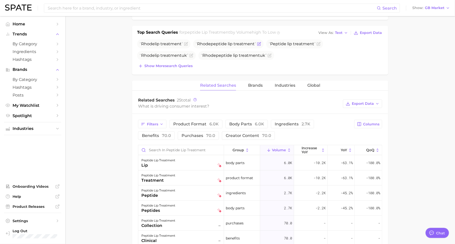
scroll to position [187, 0]
click at [258, 89] on button "Brands" at bounding box center [255, 87] width 15 height 10
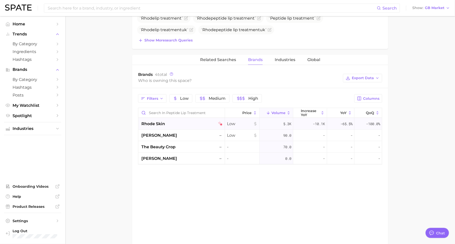
scroll to position [201, 0]
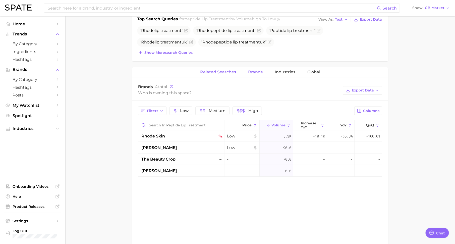
click at [204, 70] on span "Related Searches" at bounding box center [218, 72] width 36 height 5
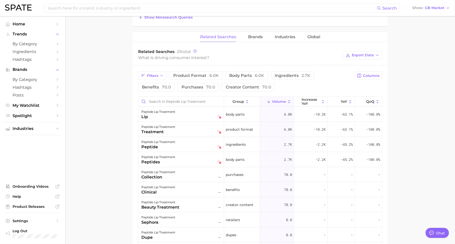
scroll to position [245, 0]
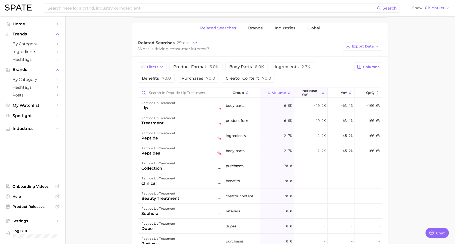
click at [317, 94] on span "increase YoY" at bounding box center [310, 93] width 18 height 8
click at [163, 106] on div "peptide" at bounding box center [158, 108] width 34 height 6
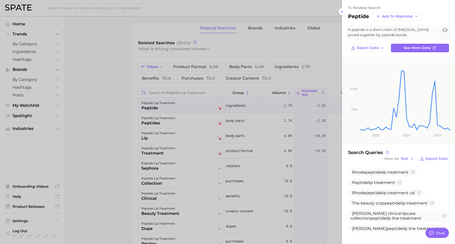
scroll to position [0, 0]
click at [258, 177] on div at bounding box center [227, 122] width 455 height 244
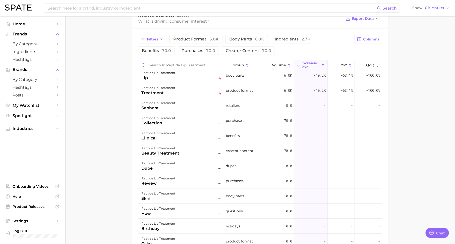
scroll to position [273, 0]
click at [166, 168] on div "dupe" at bounding box center [158, 169] width 34 height 6
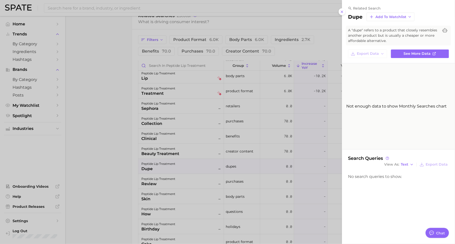
click at [298, 162] on div at bounding box center [227, 122] width 455 height 244
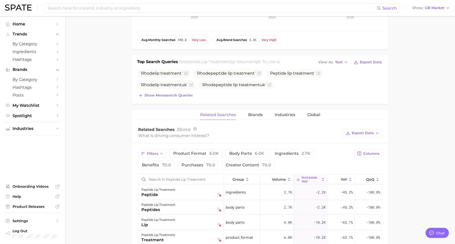
scroll to position [0, 0]
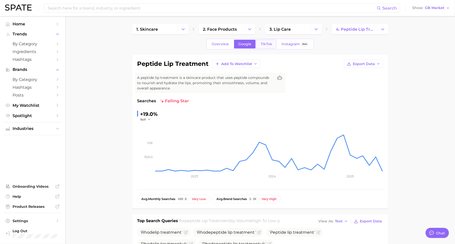
click at [268, 43] on span "TikTok" at bounding box center [266, 44] width 12 height 4
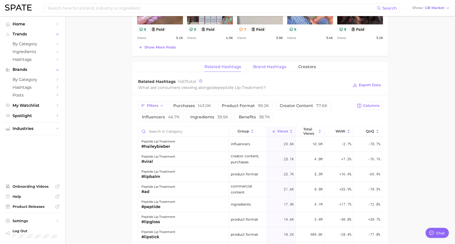
click at [262, 68] on button "Brand Hashtags" at bounding box center [269, 67] width 33 height 10
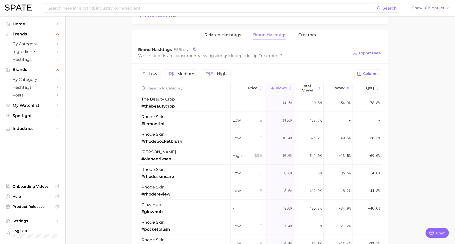
scroll to position [87, 0]
click at [380, 71] on button "Columns" at bounding box center [368, 74] width 28 height 9
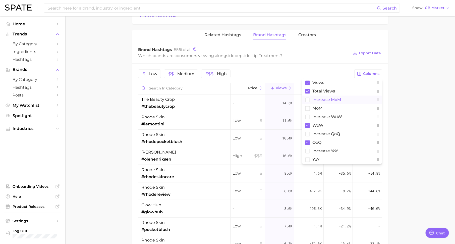
click at [337, 99] on span "increase MoM" at bounding box center [326, 100] width 29 height 4
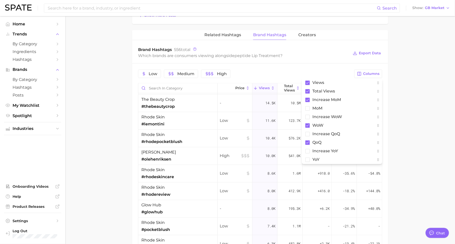
click at [435, 80] on main "1. skincare 2. face products 3. lip care 4. peptide lip treatment Overview Goog…" at bounding box center [259, 0] width 389 height 716
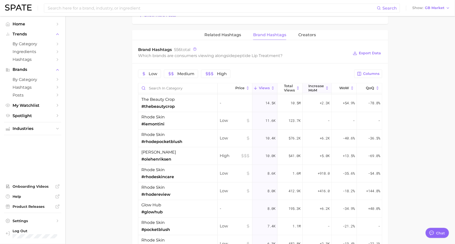
click at [323, 87] on span "increase MoM" at bounding box center [316, 88] width 16 height 8
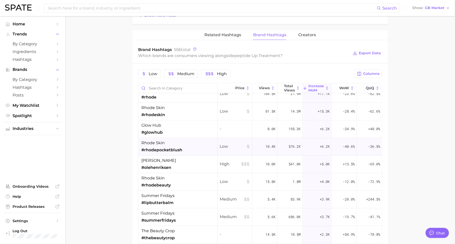
scroll to position [13, 0]
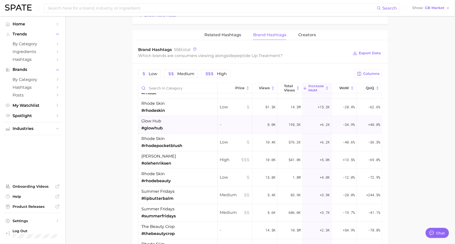
click at [166, 123] on div "glow hub #glowhub" at bounding box center [177, 125] width 79 height 18
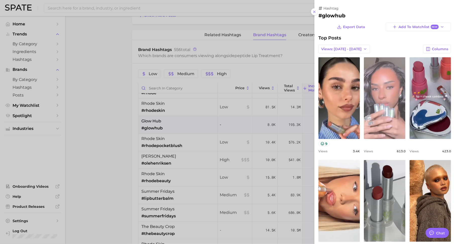
scroll to position [0, 0]
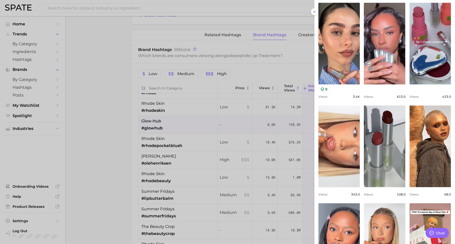
click at [255, 171] on div at bounding box center [227, 122] width 455 height 244
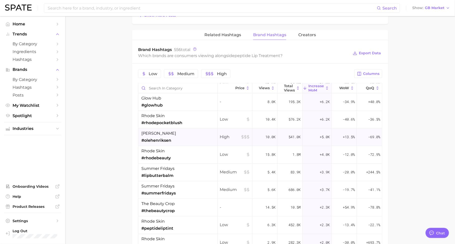
click at [178, 140] on div "ole henriksen #olehenriksen" at bounding box center [177, 137] width 79 height 18
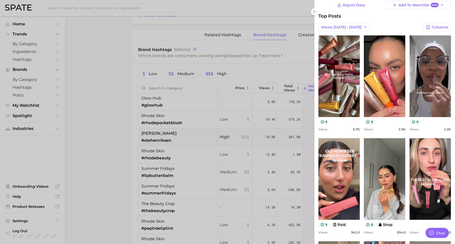
click at [273, 175] on div at bounding box center [227, 122] width 455 height 244
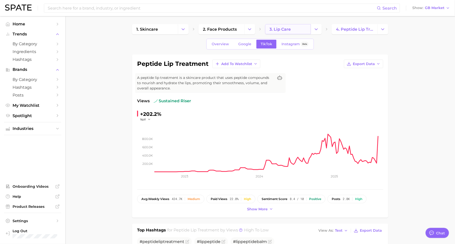
click at [282, 30] on span "3. lip care" at bounding box center [279, 29] width 21 height 5
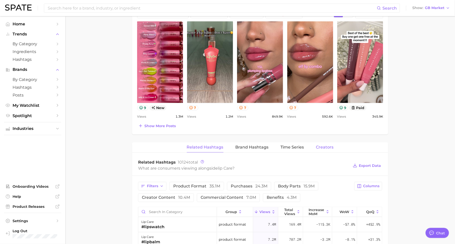
click at [318, 145] on span "Creators" at bounding box center [325, 147] width 18 height 5
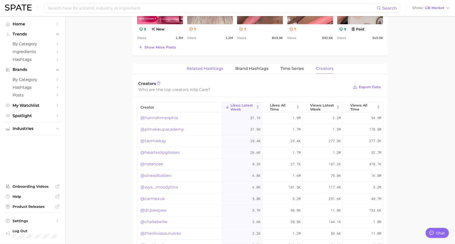
click at [212, 67] on span "Related Hashtags" at bounding box center [205, 68] width 37 height 5
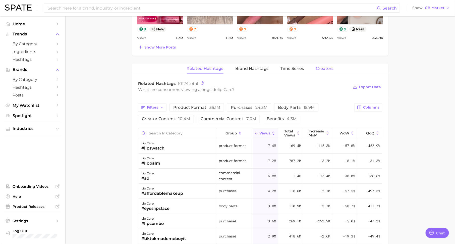
click at [317, 66] on span "Creators" at bounding box center [325, 68] width 18 height 5
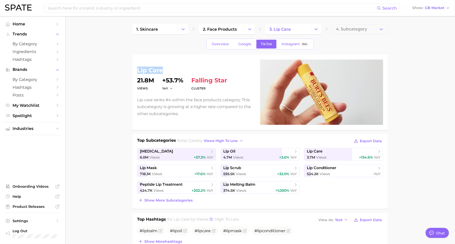
drag, startPoint x: 136, startPoint y: 70, endPoint x: 171, endPoint y: 70, distance: 34.4
click at [171, 70] on div "lip care Views 21.8m YoY +53.7% cluster falling star Lip care ranks #4 within t…" at bounding box center [260, 91] width 256 height 75
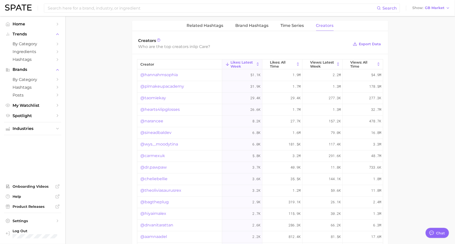
scroll to position [379, 0]
click at [367, 65] on span "Views: All Time" at bounding box center [362, 64] width 25 height 8
click at [180, 74] on link "@plmakeupacademy" at bounding box center [162, 75] width 44 height 6
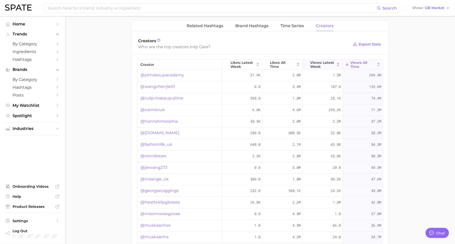
click at [315, 60] on span "Views: Latest Week" at bounding box center [322, 64] width 25 height 8
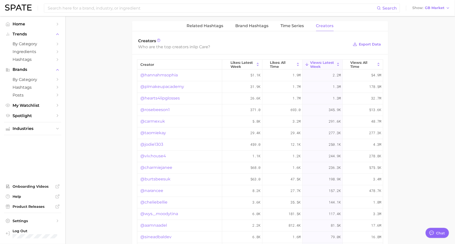
click at [165, 73] on link "@hannahmsophia" at bounding box center [158, 75] width 37 height 6
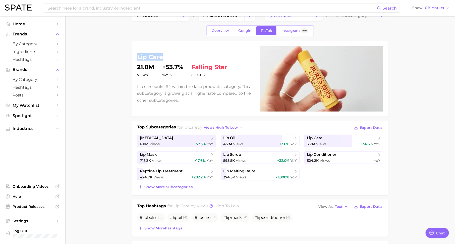
scroll to position [0, 0]
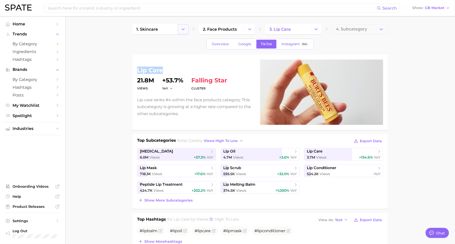
click at [183, 27] on icon "Change Category" at bounding box center [182, 29] width 5 height 5
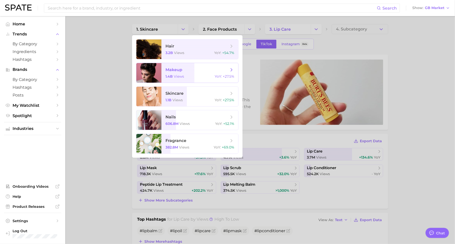
click at [195, 77] on div "1.4b views YoY : +27.5%" at bounding box center [199, 76] width 69 height 5
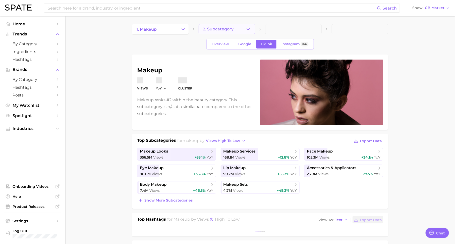
click at [248, 28] on icon "button" at bounding box center [247, 29] width 5 height 5
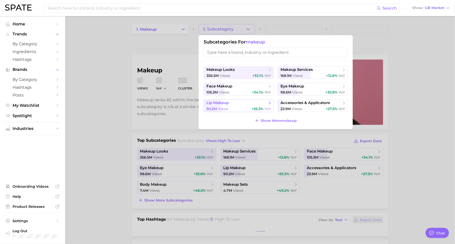
click at [257, 106] on button "lip makeup 90.2m views +55.3% YoY" at bounding box center [239, 105] width 70 height 13
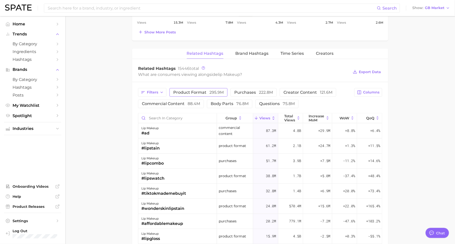
scroll to position [359, 0]
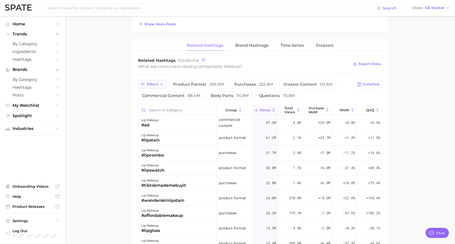
click at [147, 80] on button "Filters" at bounding box center [152, 84] width 28 height 9
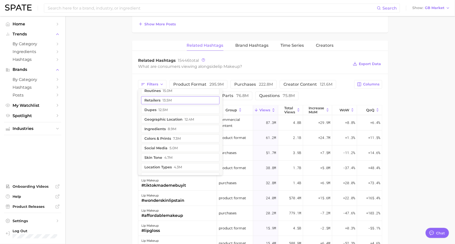
scroll to position [58, 0]
click at [162, 129] on button "colors & prints 7.3m" at bounding box center [180, 133] width 78 height 8
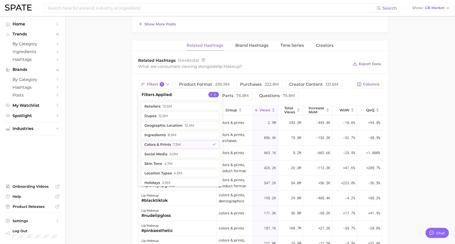
click at [104, 130] on main "1. makeup 2. lip makeup 3. Subcategory Overview Google TikTok Instagram Beta li…" at bounding box center [259, 18] width 389 height 723
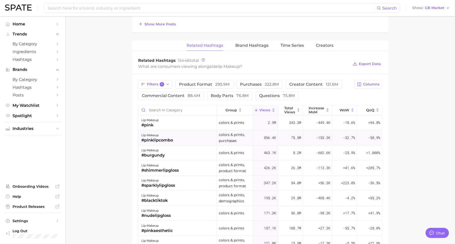
click at [160, 133] on div "lip makeup" at bounding box center [157, 135] width 32 height 6
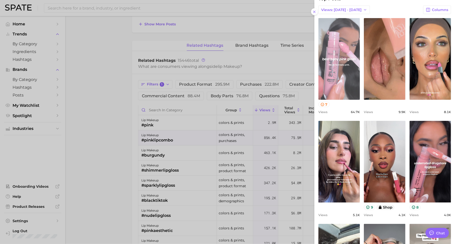
scroll to position [50, 0]
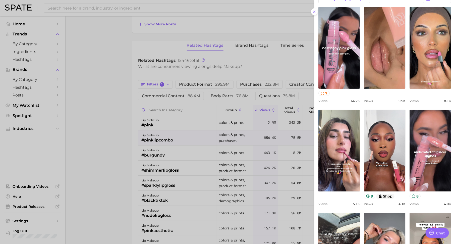
click at [179, 168] on div at bounding box center [227, 122] width 455 height 244
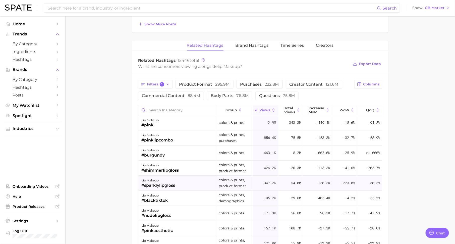
click at [178, 185] on div "lip makeup #sparklylipgloss" at bounding box center [177, 183] width 79 height 15
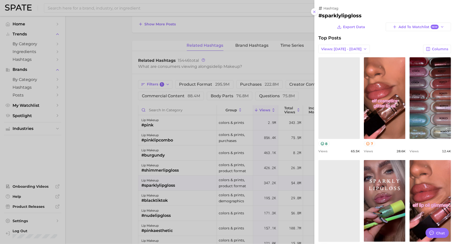
scroll to position [0, 0]
click at [213, 165] on div at bounding box center [227, 122] width 455 height 244
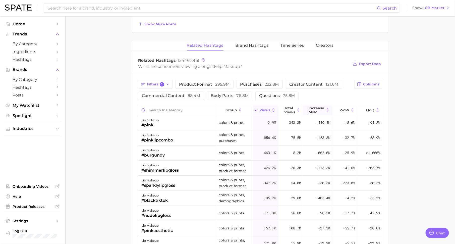
click at [316, 106] on span "increase MoM" at bounding box center [317, 110] width 16 height 8
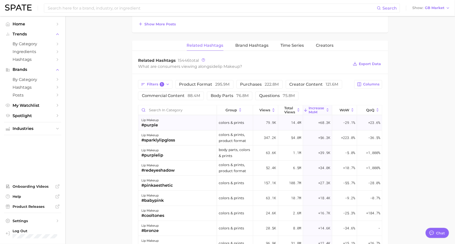
click at [316, 120] on div "+68.3k" at bounding box center [317, 122] width 29 height 15
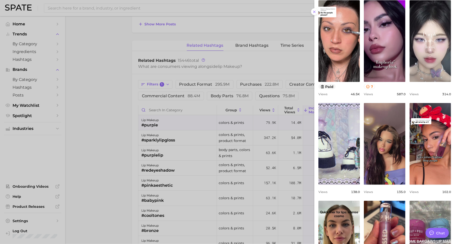
click at [274, 187] on div at bounding box center [227, 122] width 455 height 244
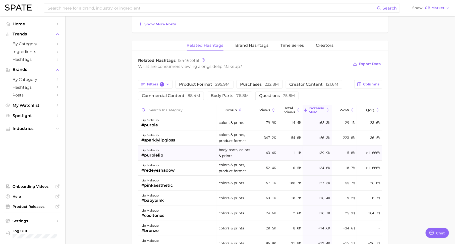
click at [152, 153] on div "#purplelip" at bounding box center [152, 155] width 22 height 6
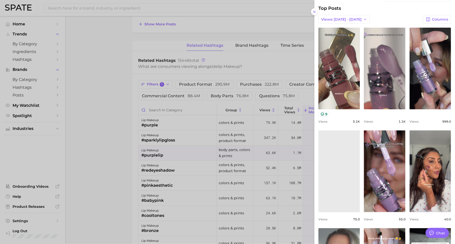
click at [203, 143] on div at bounding box center [227, 122] width 455 height 244
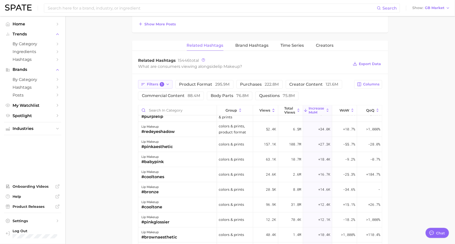
click at [160, 82] on span "1" at bounding box center [162, 84] width 5 height 5
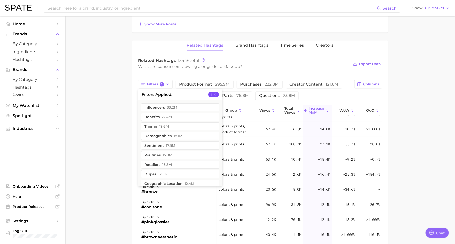
click at [214, 93] on icon "button" at bounding box center [215, 95] width 4 height 4
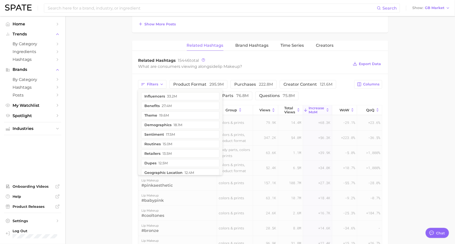
click at [229, 72] on div "Related Hashtags 15446 total What are consumers viewing alongside lip makeup ? …" at bounding box center [260, 64] width 256 height 20
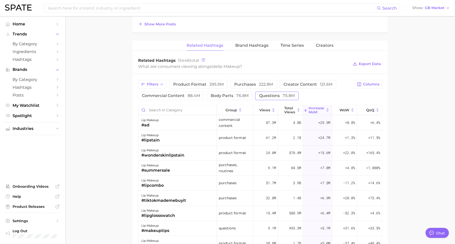
click at [259, 94] on span "questions 75.8m" at bounding box center [277, 96] width 36 height 4
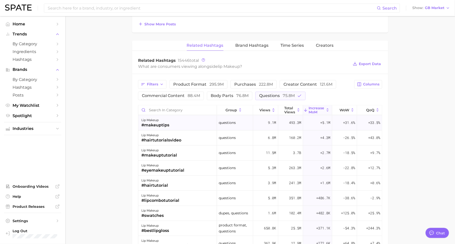
click at [168, 124] on div "#makeuptips" at bounding box center [155, 125] width 28 height 6
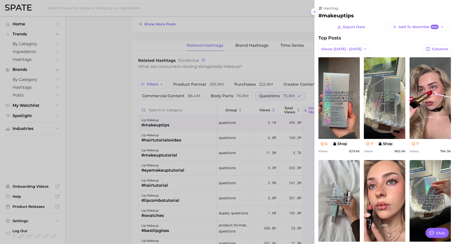
click at [172, 133] on div at bounding box center [227, 122] width 455 height 244
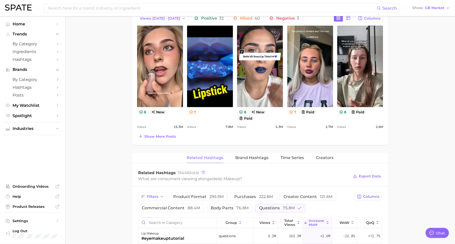
scroll to position [230, 0]
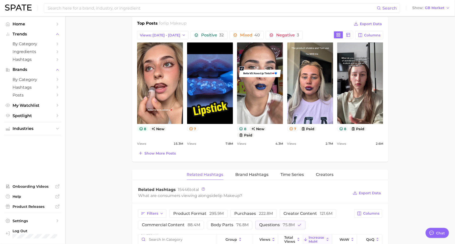
click at [143, 128] on icon at bounding box center [141, 129] width 4 height 4
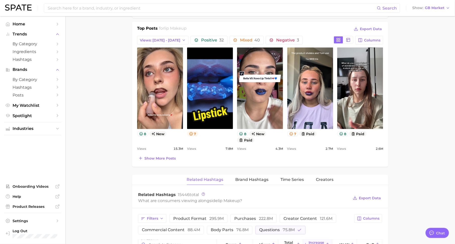
scroll to position [223, 0]
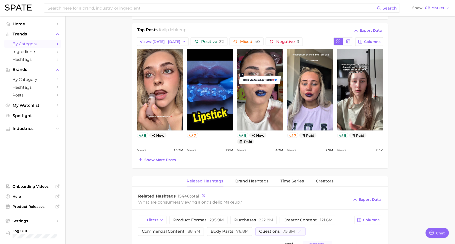
click at [53, 43] on link "by Category" at bounding box center [32, 44] width 57 height 8
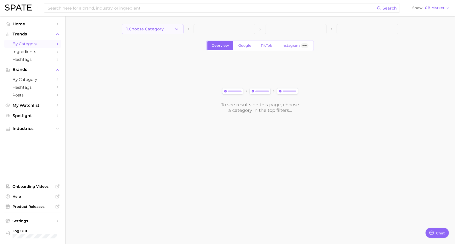
click at [176, 29] on icon "button" at bounding box center [176, 29] width 5 height 5
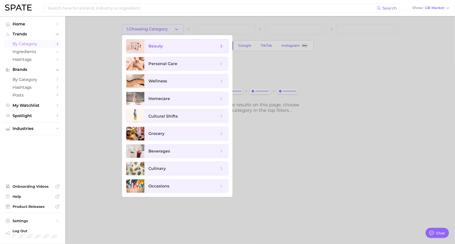
click at [178, 46] on span "beauty" at bounding box center [183, 46] width 70 height 6
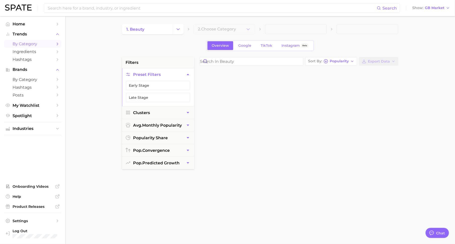
click at [162, 45] on div "Overview Google TikTok Instagram Beta" at bounding box center [260, 45] width 276 height 11
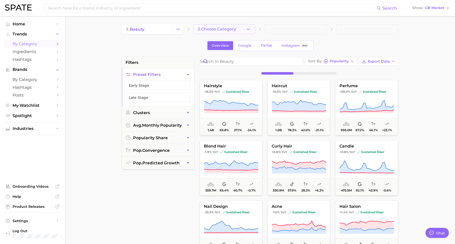
click at [236, 28] on span "2. Choose Category" at bounding box center [217, 29] width 38 height 5
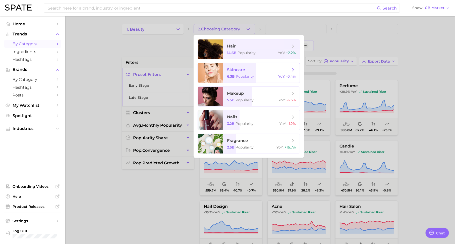
click at [251, 72] on span "skincare" at bounding box center [258, 70] width 63 height 6
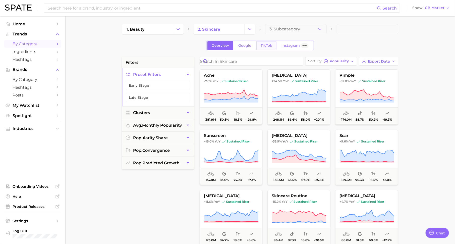
click at [269, 48] on link "TikTok" at bounding box center [266, 45] width 20 height 9
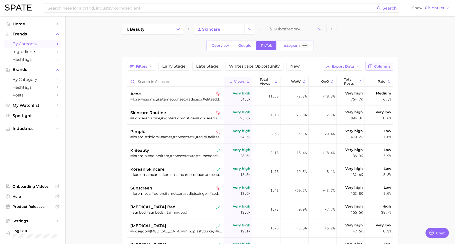
click at [382, 66] on span "Columns" at bounding box center [382, 66] width 16 height 4
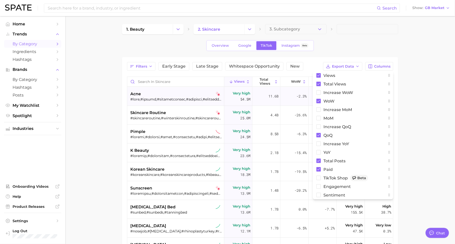
click at [152, 93] on div "acne" at bounding box center [176, 94] width 92 height 6
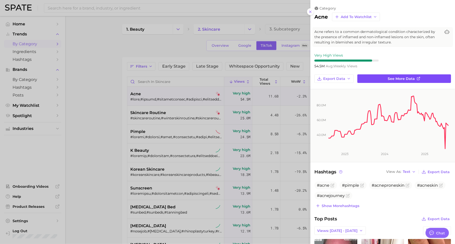
click at [398, 77] on span "See more data" at bounding box center [401, 79] width 27 height 4
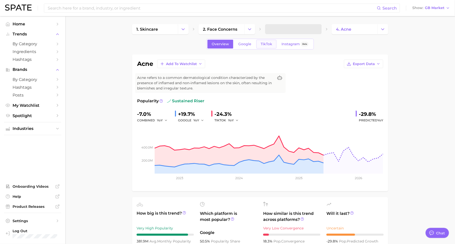
click at [264, 45] on span "TikTok" at bounding box center [266, 44] width 12 height 4
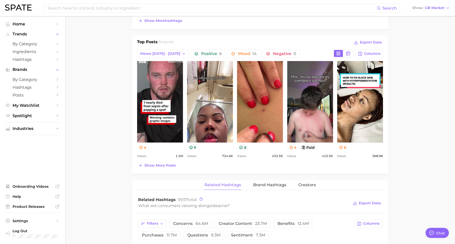
scroll to position [231, 0]
click at [142, 149] on button "4" at bounding box center [143, 147] width 12 height 5
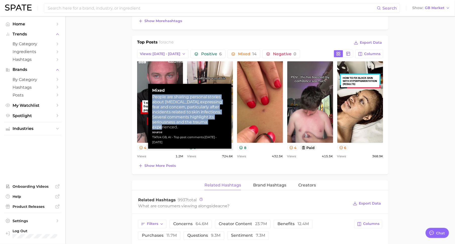
drag, startPoint x: 153, startPoint y: 97, endPoint x: 212, endPoint y: 120, distance: 63.8
click at [212, 120] on div "People are sharing personal stories about sepsis, expressing fear and concern, …" at bounding box center [189, 111] width 75 height 35
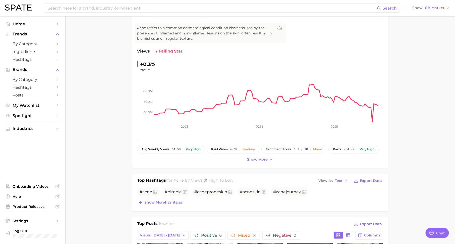
scroll to position [0, 0]
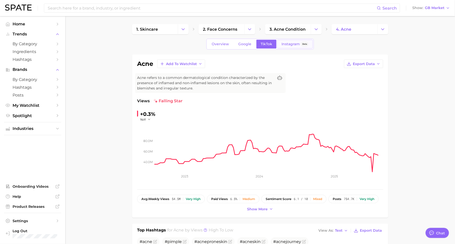
click at [298, 45] on span "Instagram" at bounding box center [290, 44] width 18 height 4
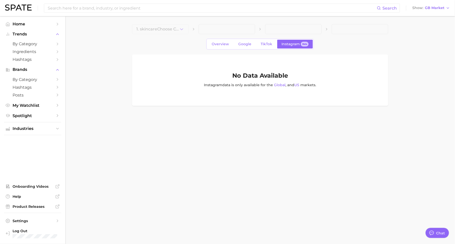
click at [431, 4] on div "Search Show GB Market" at bounding box center [227, 8] width 445 height 16
click at [431, 7] on span "GB Market" at bounding box center [435, 8] width 20 height 3
click at [425, 14] on span "[GEOGRAPHIC_DATA]" at bounding box center [429, 16] width 39 height 4
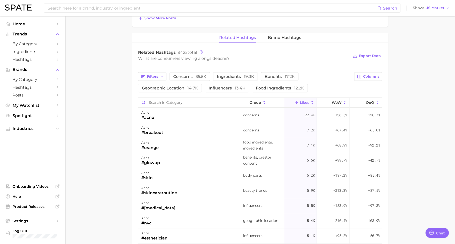
scroll to position [354, 0]
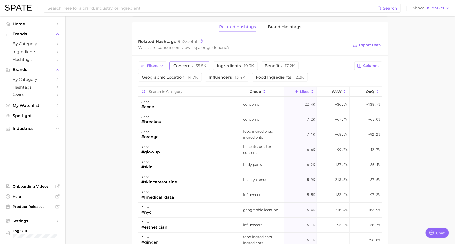
click at [186, 64] on span "Concerns 35.5k" at bounding box center [189, 66] width 33 height 4
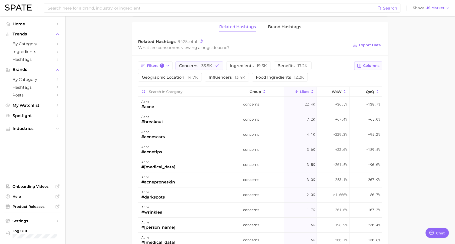
click at [372, 63] on span "Columns" at bounding box center [371, 65] width 16 height 4
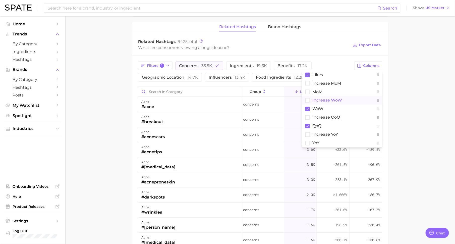
click at [342, 97] on button "Increase WoW" at bounding box center [342, 100] width 80 height 9
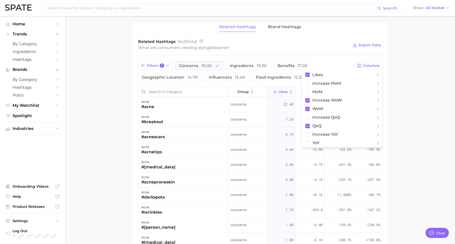
click at [343, 66] on div "Filters 1 Concerns 35.5k Ingredients 19.3k Benefits 17.2k Geographic location 1…" at bounding box center [244, 71] width 213 height 20
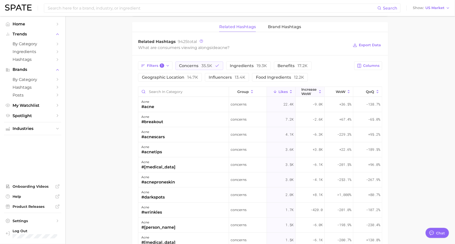
click at [318, 91] on icon at bounding box center [320, 91] width 5 height 5
click at [151, 104] on div "#darkspots" at bounding box center [152, 107] width 23 height 6
click at [281, 25] on span "Brand Hashtags" at bounding box center [284, 27] width 33 height 5
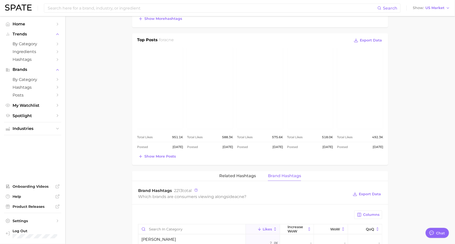
scroll to position [0, 0]
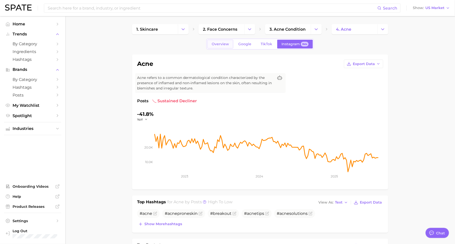
click at [217, 45] on span "Overview" at bounding box center [220, 44] width 17 height 4
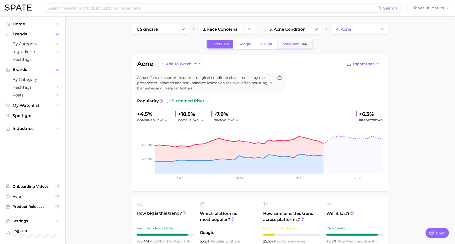
click at [297, 43] on span "Instagram" at bounding box center [290, 44] width 18 height 4
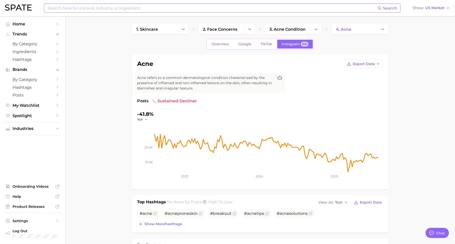
click at [187, 11] on input at bounding box center [212, 8] width 330 height 9
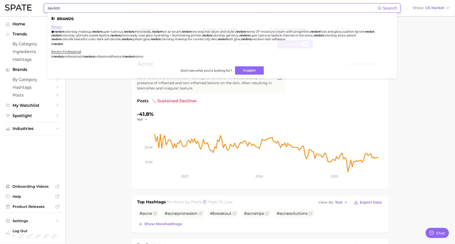
type input "revlon"
click at [57, 27] on link "revlon" at bounding box center [56, 27] width 11 height 4
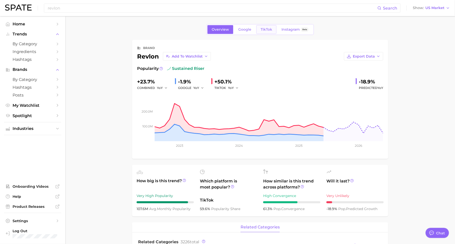
click at [267, 32] on link "TikTok" at bounding box center [266, 29] width 20 height 9
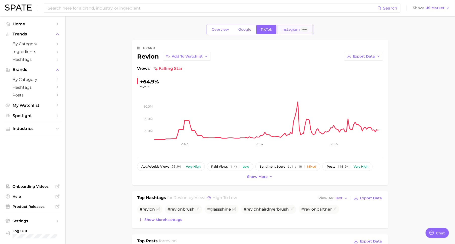
click at [299, 29] on div "Instagram Beta" at bounding box center [294, 29] width 27 height 4
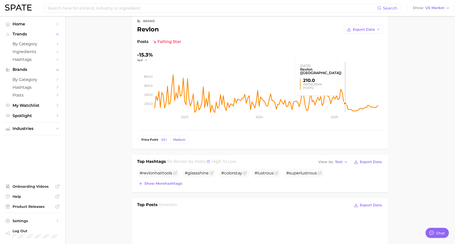
scroll to position [30, 0]
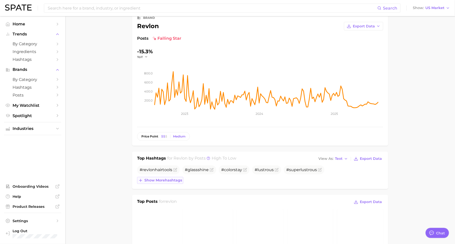
click at [174, 178] on span "Show more hashtags" at bounding box center [163, 180] width 38 height 4
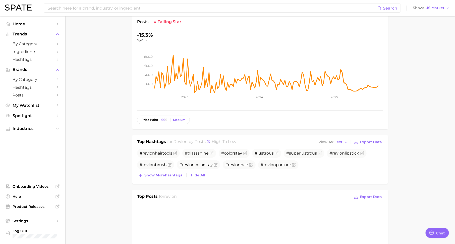
scroll to position [48, 0]
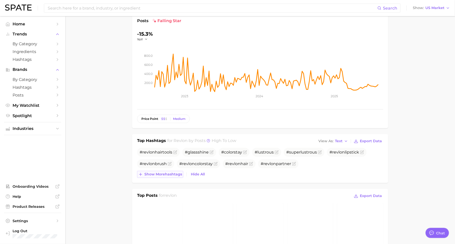
click at [168, 173] on span "Show more hashtags" at bounding box center [163, 174] width 38 height 4
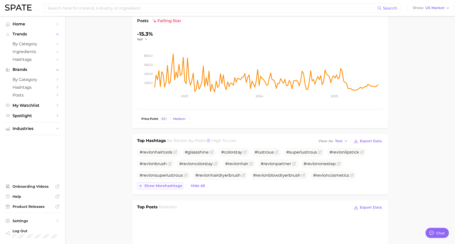
click at [172, 187] on span "Show more hashtags" at bounding box center [163, 185] width 38 height 4
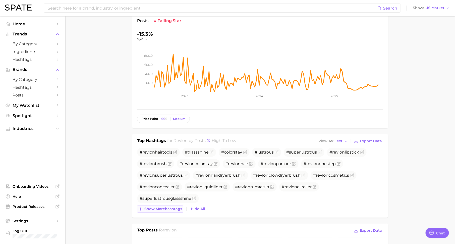
click at [170, 208] on span "Show more hashtags" at bounding box center [163, 209] width 38 height 4
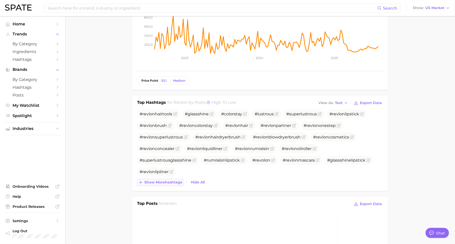
click at [171, 183] on button "Show more hashtags" at bounding box center [160, 182] width 46 height 7
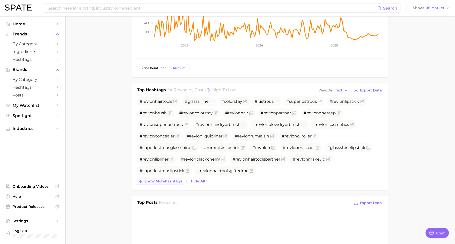
scroll to position [99, 0]
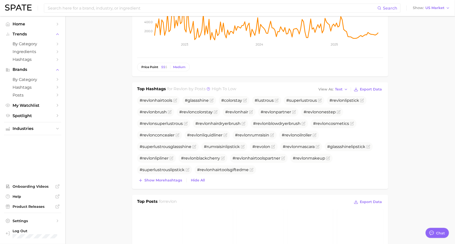
click at [171, 183] on div "Top Hashtags for revlon by Posts high to low View As Text Export Data # revlon …" at bounding box center [260, 135] width 256 height 106
click at [172, 179] on span "Show more hashtags" at bounding box center [163, 180] width 38 height 4
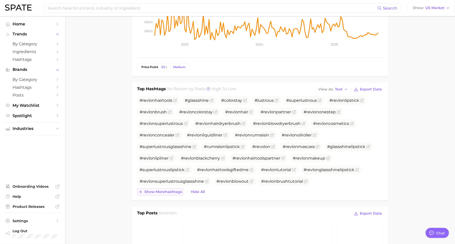
click at [172, 191] on span "Show more hashtags" at bounding box center [163, 191] width 38 height 4
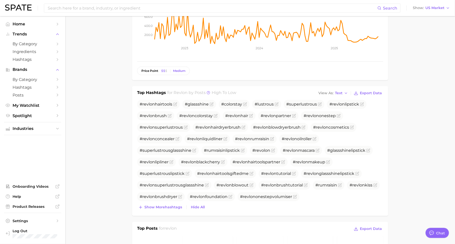
scroll to position [0, 0]
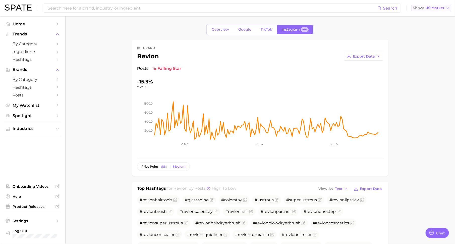
click at [429, 7] on span "US Market" at bounding box center [434, 8] width 19 height 3
click at [266, 29] on span "TikTok" at bounding box center [266, 29] width 12 height 4
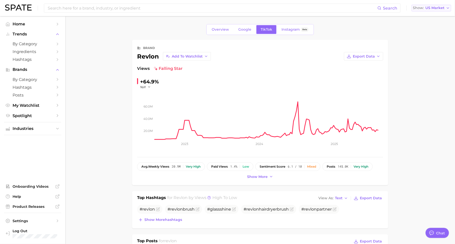
click at [437, 8] on span "US Market" at bounding box center [434, 8] width 19 height 3
click at [438, 25] on span "[GEOGRAPHIC_DATA]" at bounding box center [429, 25] width 39 height 4
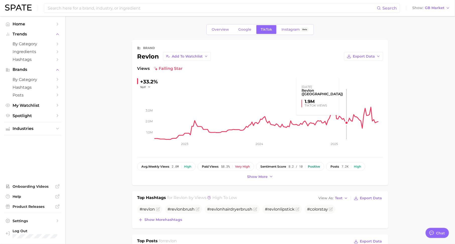
scroll to position [56, 0]
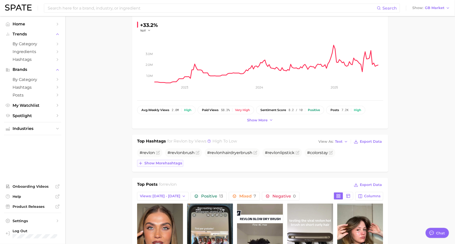
click at [157, 162] on span "Show more hashtags" at bounding box center [163, 163] width 38 height 4
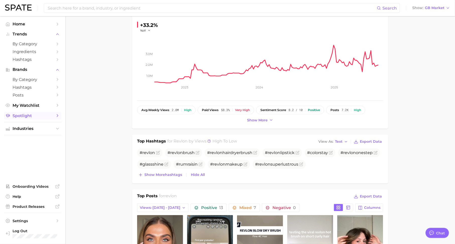
click at [20, 117] on span "Spotlight" at bounding box center [33, 115] width 40 height 5
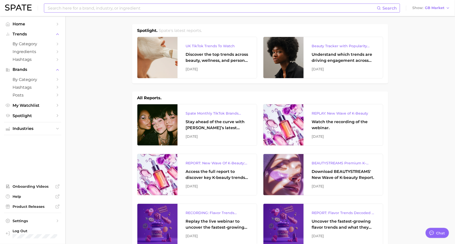
click at [95, 9] on input at bounding box center [211, 8] width 329 height 9
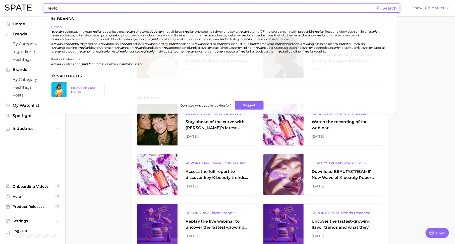
type input "revlo"
click at [59, 25] on link "revlon" at bounding box center [56, 27] width 11 height 4
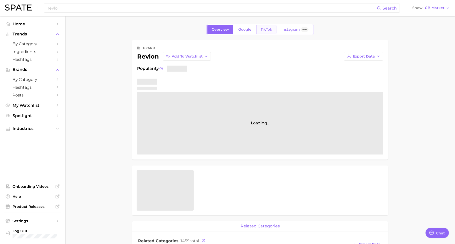
click at [267, 30] on span "TikTok" at bounding box center [266, 29] width 12 height 4
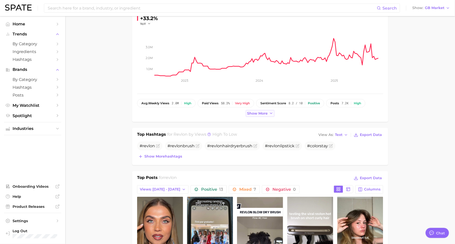
click at [251, 111] on span "Show more" at bounding box center [257, 113] width 21 height 4
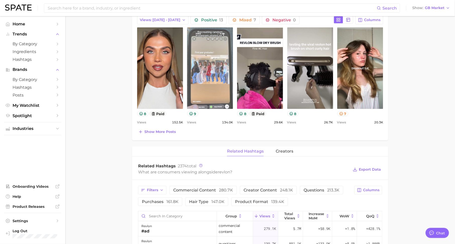
scroll to position [243, 0]
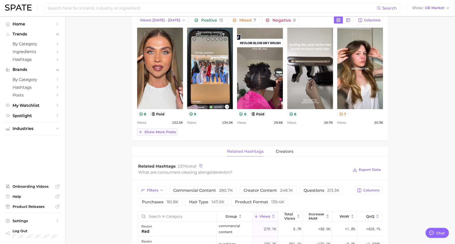
click at [157, 130] on span "Show more posts" at bounding box center [159, 132] width 31 height 4
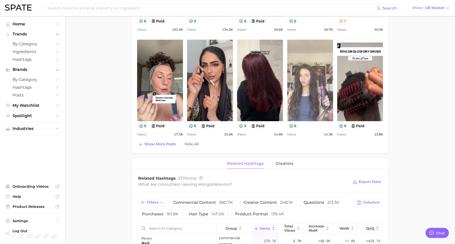
scroll to position [457, 0]
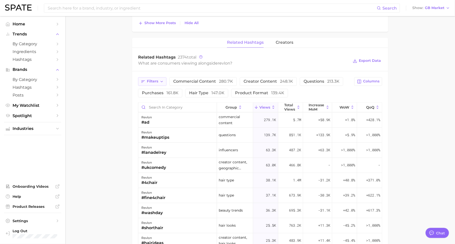
click at [153, 77] on button "Filters" at bounding box center [152, 81] width 28 height 9
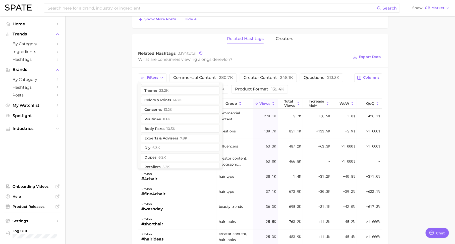
scroll to position [0, 0]
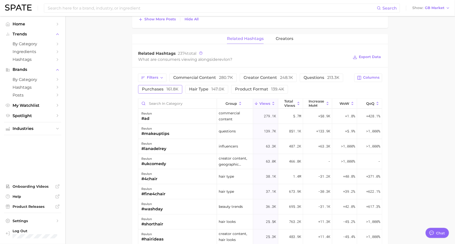
click at [171, 87] on span "161.8k" at bounding box center [172, 89] width 12 height 5
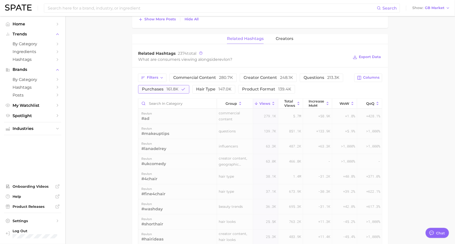
click at [171, 87] on span "161.8k" at bounding box center [172, 89] width 12 height 5
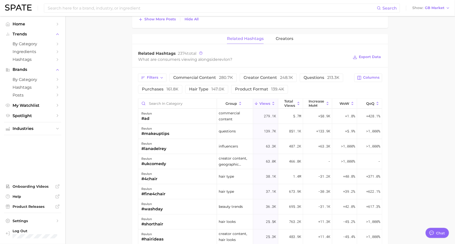
click at [205, 71] on div "Filters commercial content 280.7k creator content 248.1k questions 213.3k purch…" at bounding box center [260, 207] width 256 height 281
click at [205, 76] on span "commercial content 280.7k" at bounding box center [203, 78] width 60 height 4
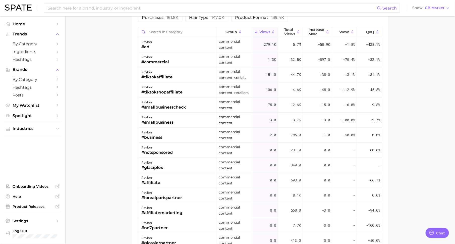
scroll to position [376, 0]
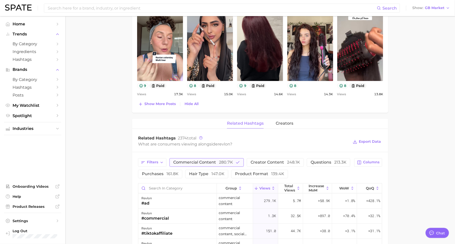
click at [212, 161] on span "commercial content 280.7k" at bounding box center [203, 162] width 60 height 4
click at [264, 163] on span "creator content 248.1k" at bounding box center [267, 162] width 49 height 4
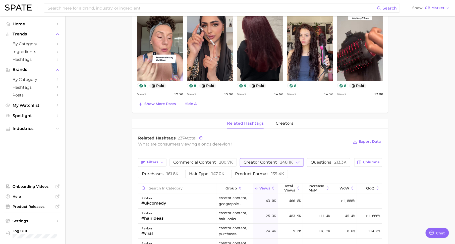
click at [264, 163] on span "creator content 248.1k" at bounding box center [267, 162] width 49 height 4
click at [150, 163] on button "Filters" at bounding box center [152, 162] width 28 height 9
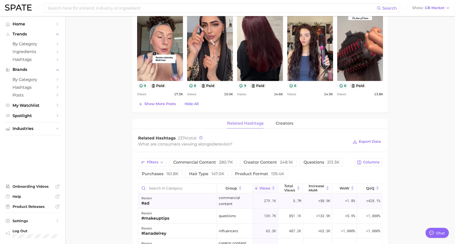
click at [174, 201] on div "revlon #ad" at bounding box center [177, 200] width 79 height 15
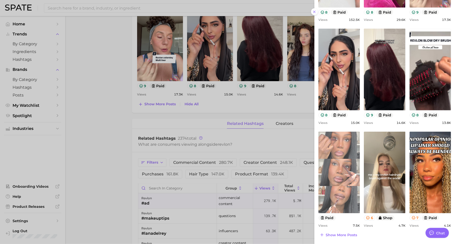
scroll to position [0, 0]
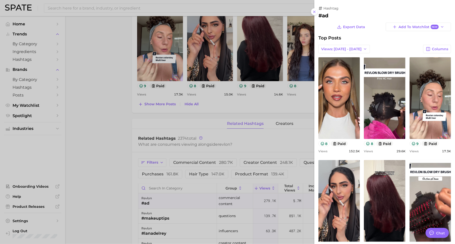
click at [264, 146] on div at bounding box center [227, 122] width 455 height 244
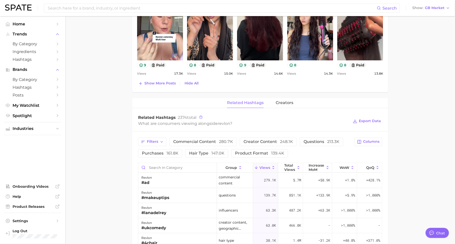
scroll to position [398, 0]
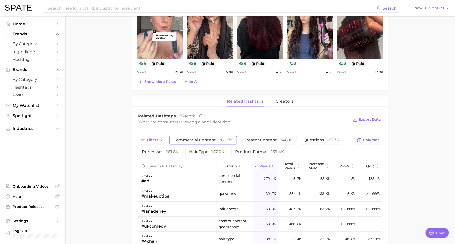
click at [198, 138] on span "commercial content 280.7k" at bounding box center [203, 140] width 60 height 4
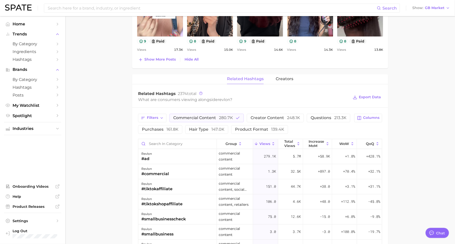
scroll to position [413, 0]
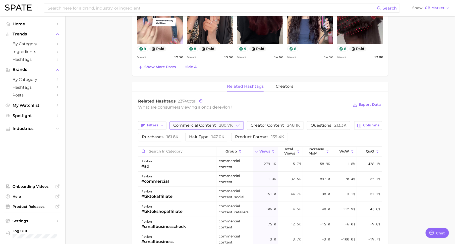
click at [196, 123] on span "commercial content 280.7k" at bounding box center [203, 125] width 60 height 4
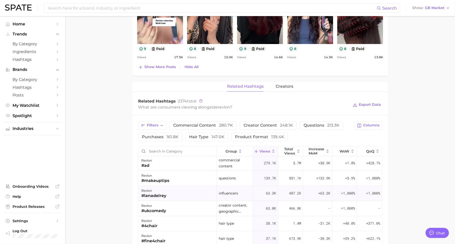
scroll to position [18, 0]
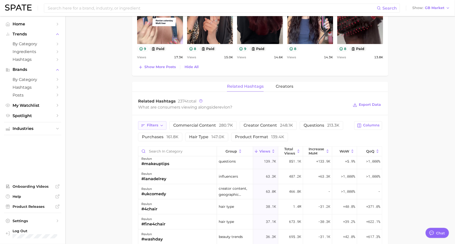
click at [146, 123] on button "Filters" at bounding box center [152, 125] width 28 height 9
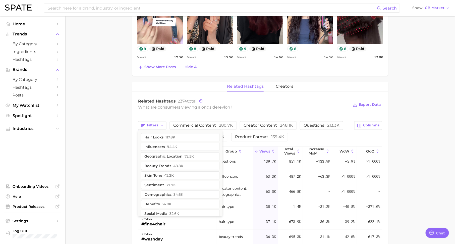
click at [107, 161] on main "Overview Google TikTok Instagram Beta brand revlon Add to Watchlist Export Data…" at bounding box center [259, 12] width 389 height 818
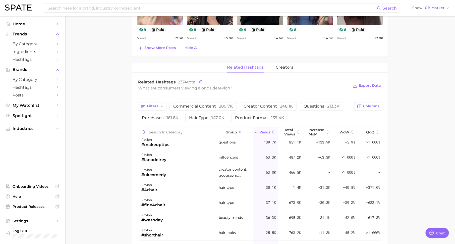
scroll to position [439, 0]
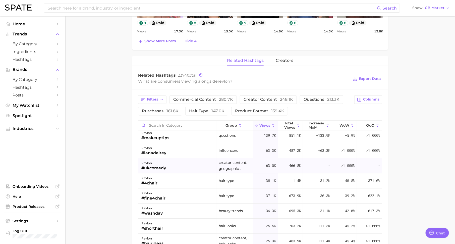
click at [157, 168] on div "#ukcomedy" at bounding box center [153, 168] width 25 height 6
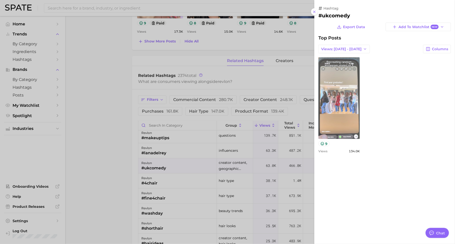
scroll to position [0, 0]
click at [332, 110] on link "view post on TikTok" at bounding box center [338, 98] width 41 height 82
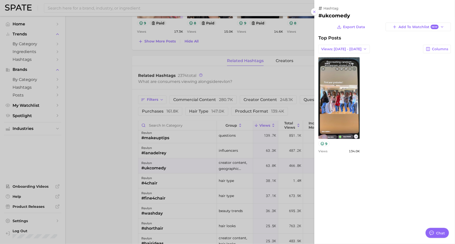
click at [187, 61] on div at bounding box center [227, 122] width 455 height 244
